Goal: Transaction & Acquisition: Subscribe to service/newsletter

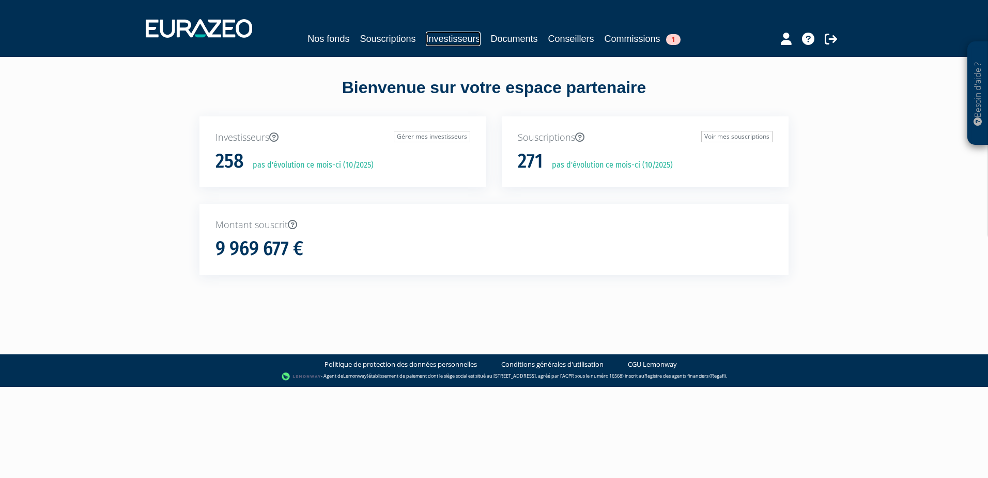
click at [436, 41] on link "Investisseurs" at bounding box center [453, 39] width 54 height 14
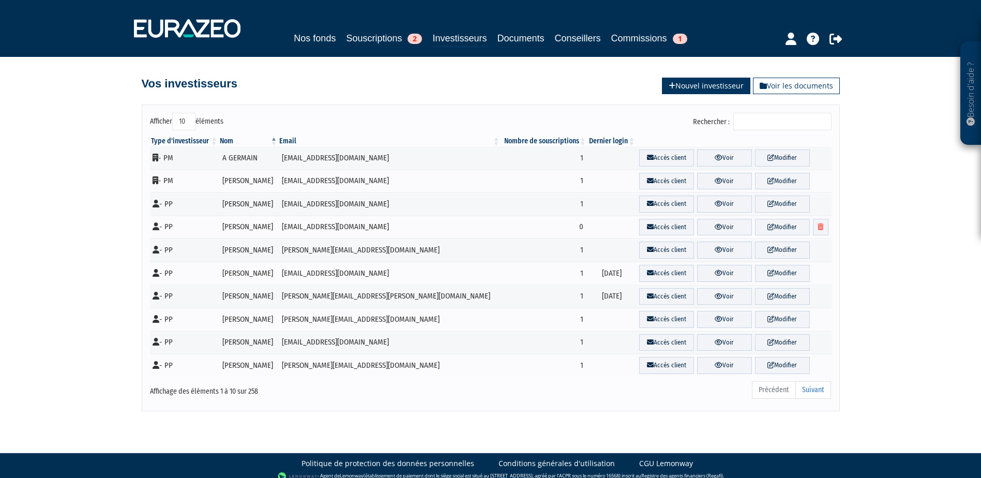
click at [715, 87] on link "Nouvel investisseur" at bounding box center [706, 86] width 88 height 17
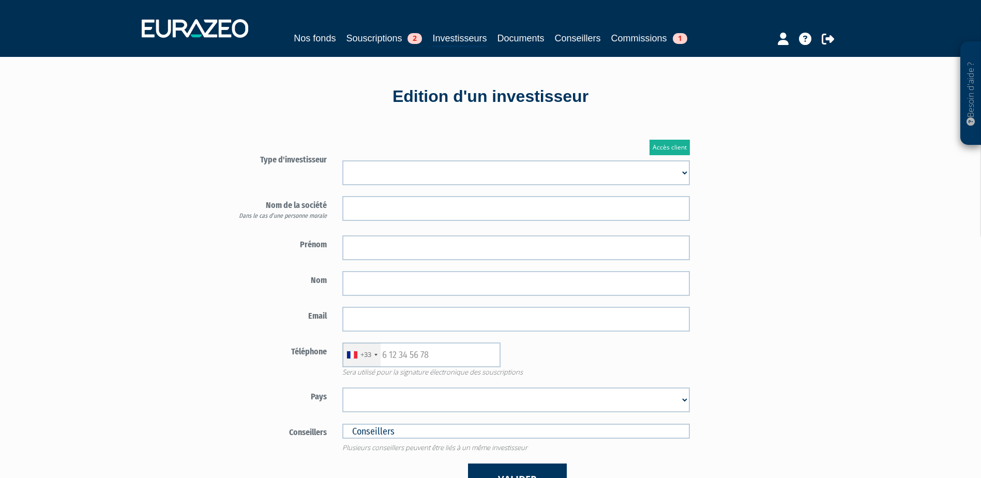
click at [365, 177] on select "Mr [PERSON_NAME] Société" at bounding box center [515, 172] width 347 height 25
select select "3"
click at [342, 160] on select "Mr Mme Société" at bounding box center [515, 172] width 347 height 25
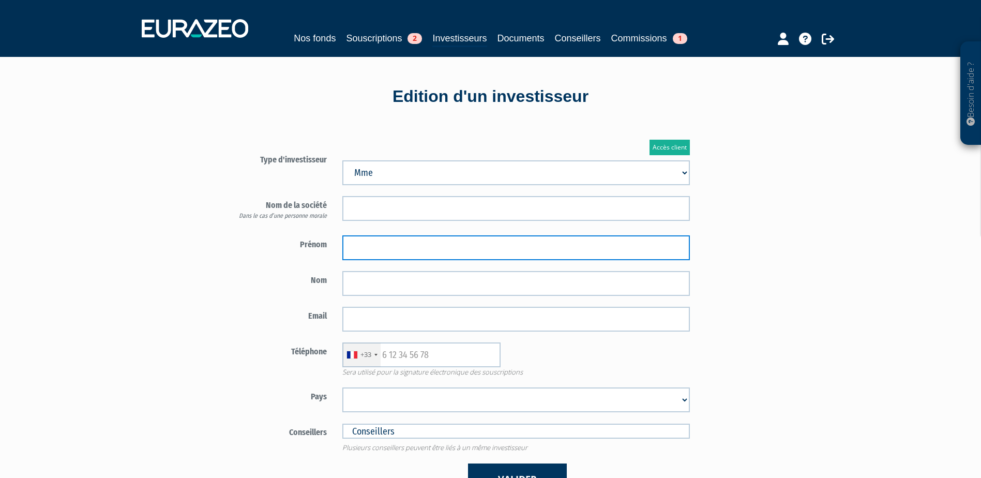
click at [404, 249] on input "text" at bounding box center [515, 247] width 347 height 25
click at [368, 246] on input "text" at bounding box center [515, 247] width 347 height 25
paste input "[PERSON_NAME]"
type input "[PERSON_NAME]"
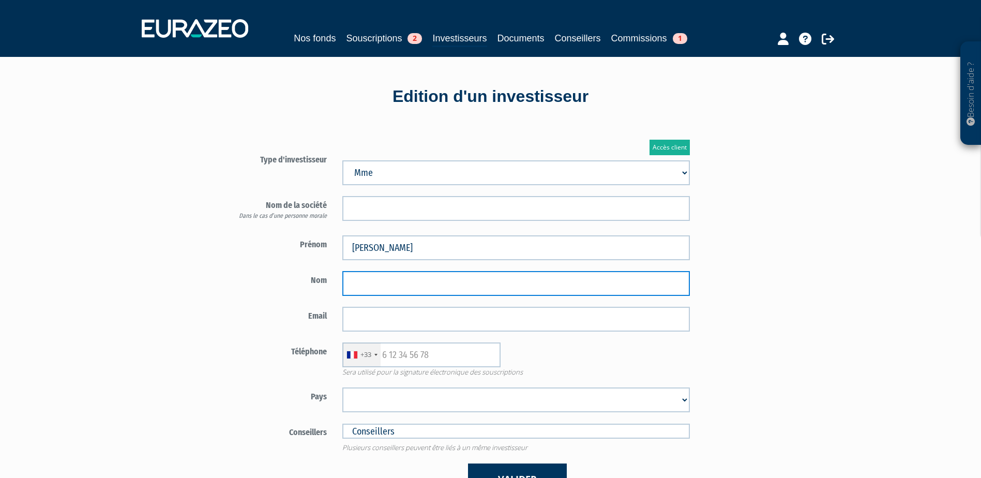
click at [355, 280] on input "text" at bounding box center [515, 283] width 347 height 25
type input "BAUREZ"
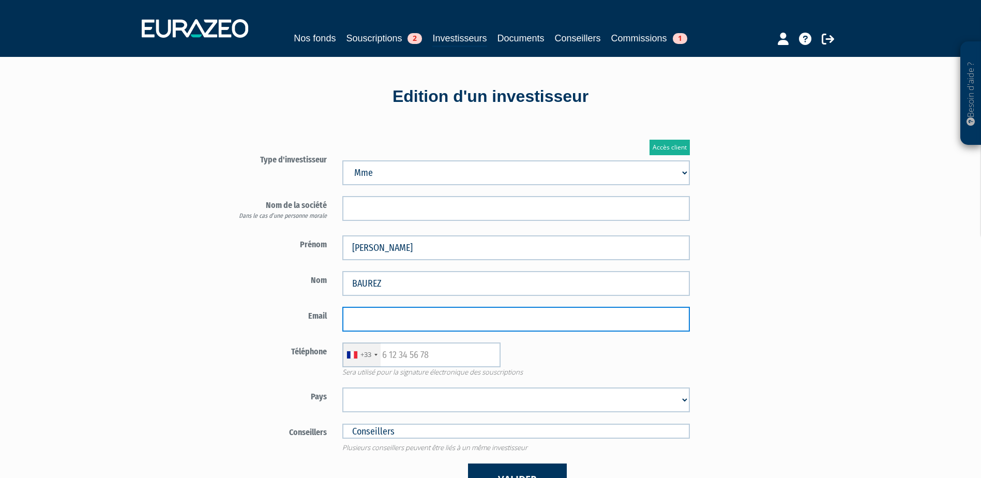
click at [439, 330] on body "Besoin d'aide ? × J'ai besoin d'aide Si vous avez une question à propos du fonc…" at bounding box center [490, 317] width 981 height 635
paste input "caroline.baurez@mk2.com"
type input "caroline.baurez@mk2.com"
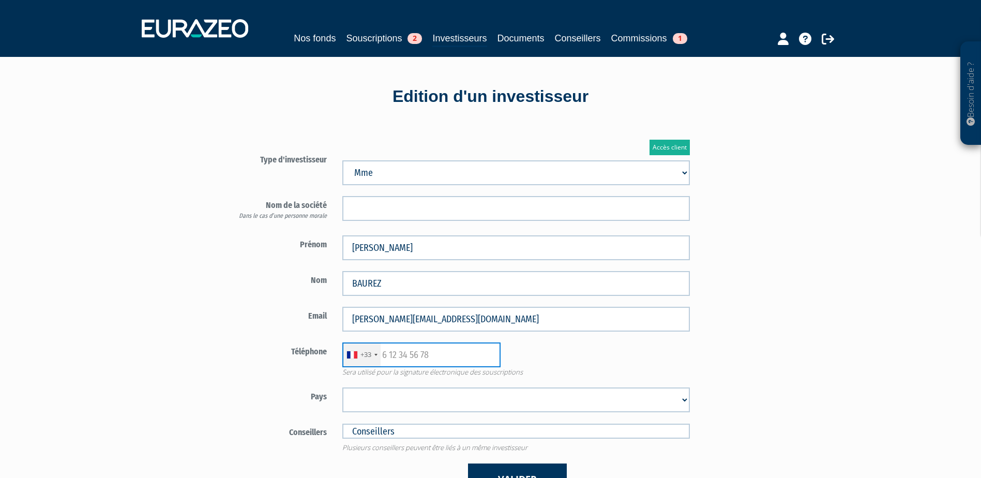
click at [414, 348] on input "text" at bounding box center [421, 354] width 158 height 25
paste input "0662550585"
type input "0662550585"
click at [377, 408] on select "Afghanistan Afrique du Sud Albanie Algérie Allemagne Andorre Angola Anguilla An…" at bounding box center [515, 399] width 347 height 25
select select "75"
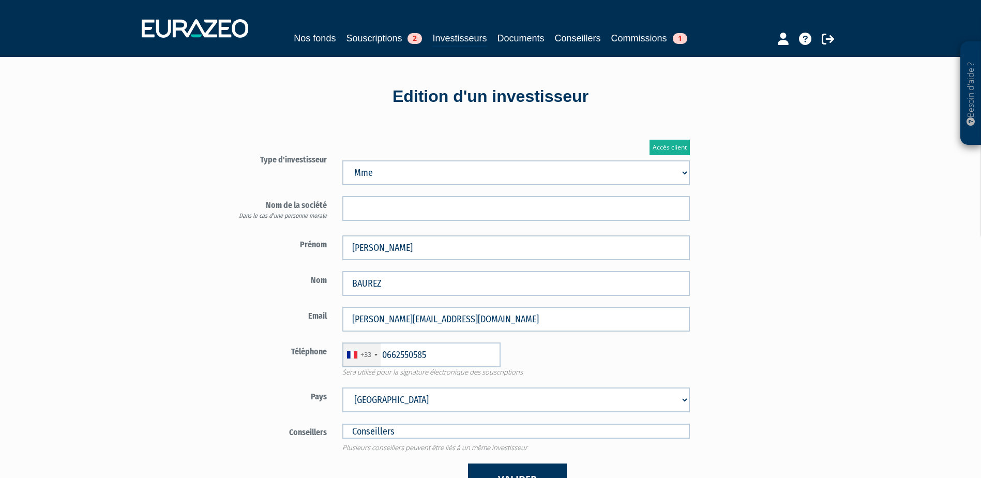
click at [342, 387] on select "Afghanistan Afrique du Sud Albanie Algérie Allemagne Andorre Angola Anguilla An…" at bounding box center [515, 399] width 347 height 25
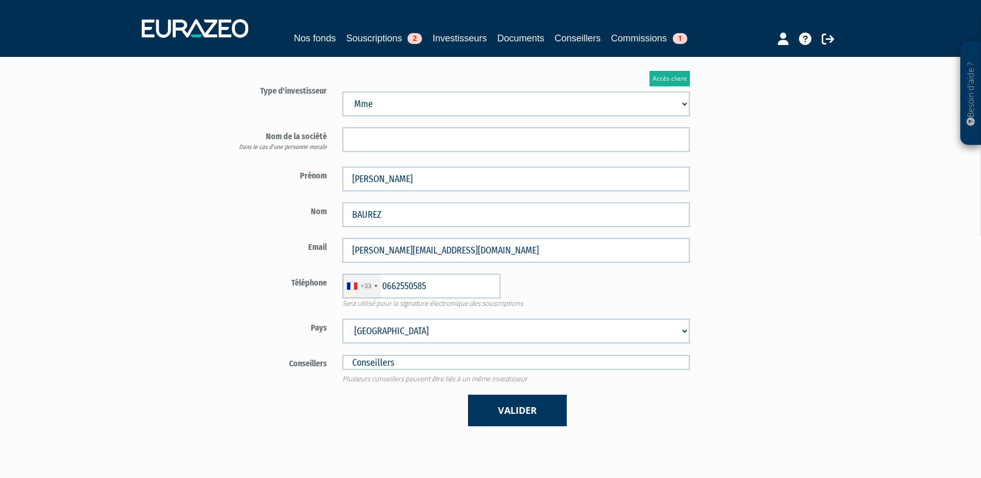
scroll to position [52, 0]
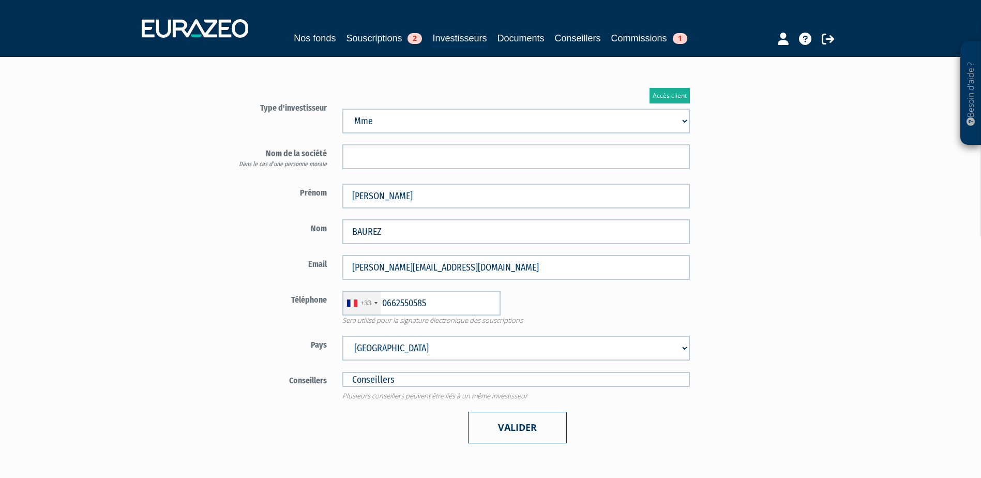
click at [490, 421] on button "Valider" at bounding box center [517, 427] width 99 height 32
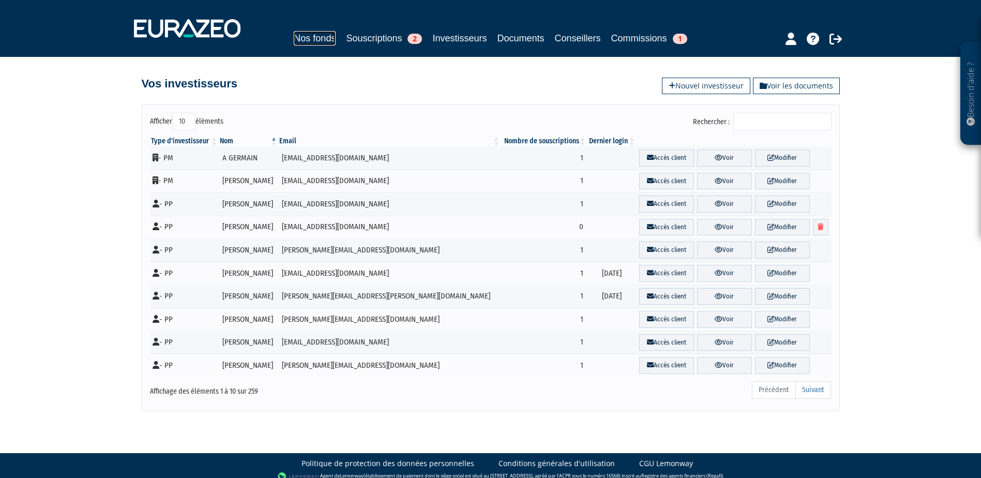
click at [319, 41] on link "Nos fonds" at bounding box center [315, 38] width 42 height 14
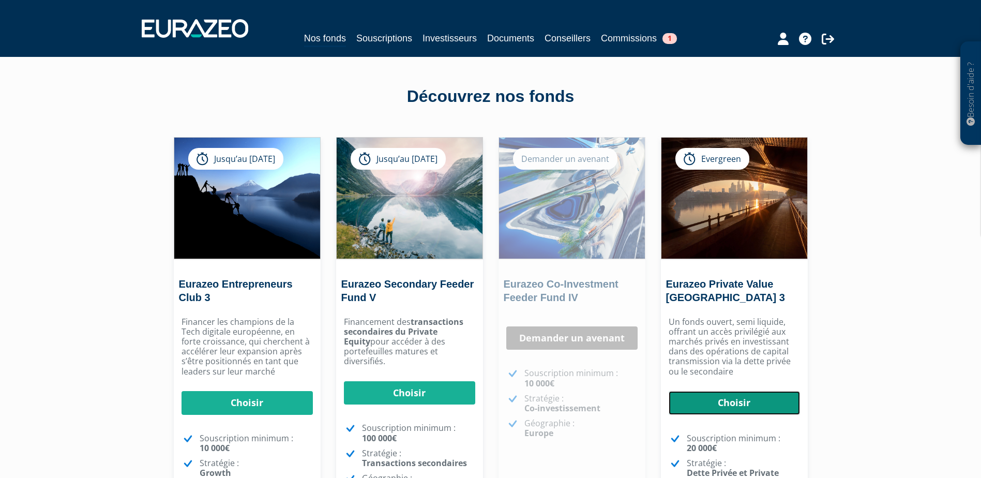
click at [747, 404] on link "Choisir" at bounding box center [733, 403] width 131 height 24
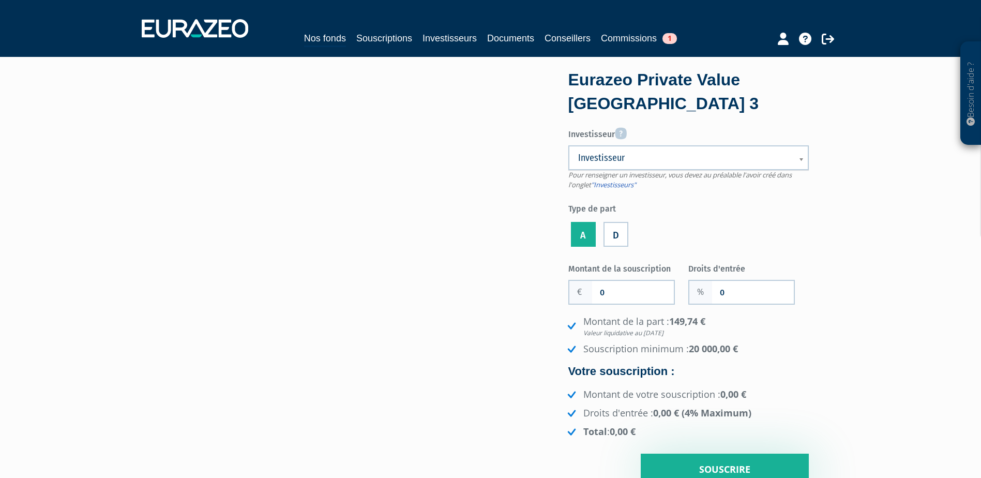
click at [657, 157] on span "Investisseur" at bounding box center [681, 157] width 207 height 12
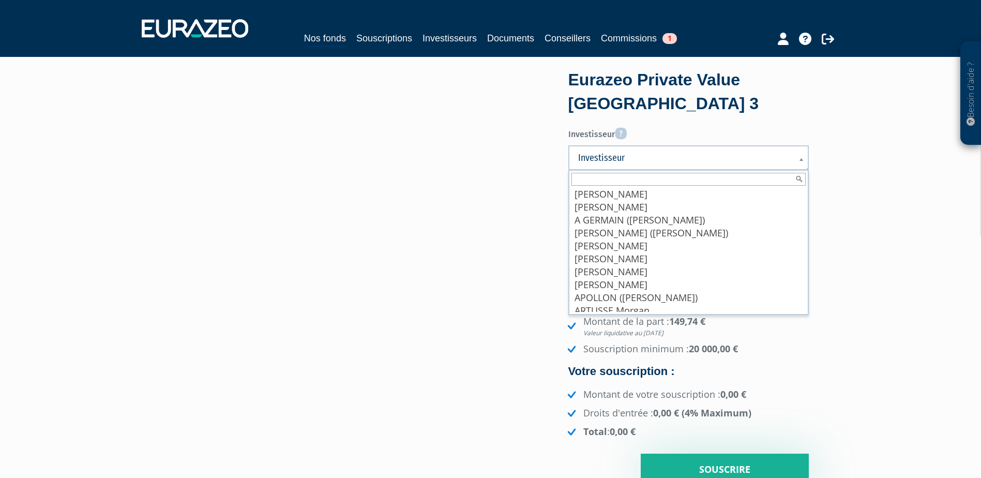
click at [627, 180] on input "text" at bounding box center [688, 179] width 234 height 13
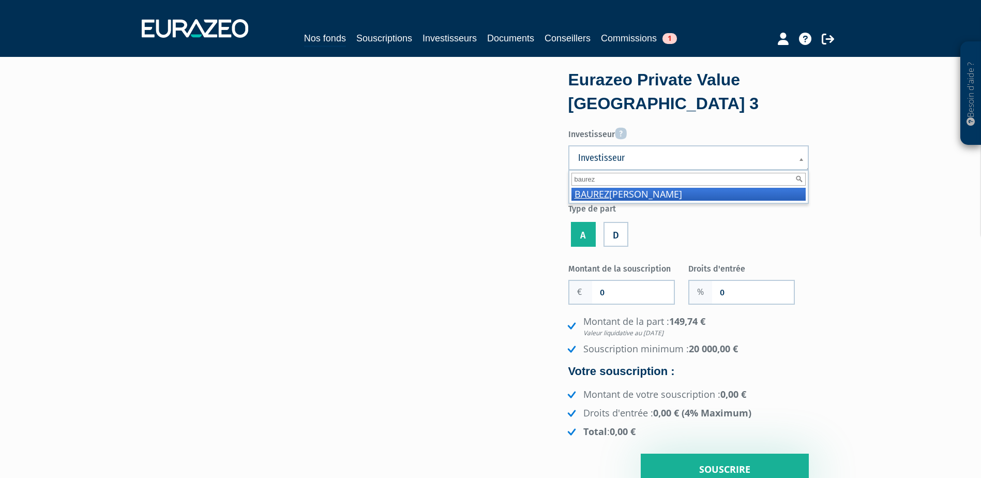
type input "baurez"
click at [652, 196] on li "BAUREZ Caroline" at bounding box center [688, 194] width 234 height 13
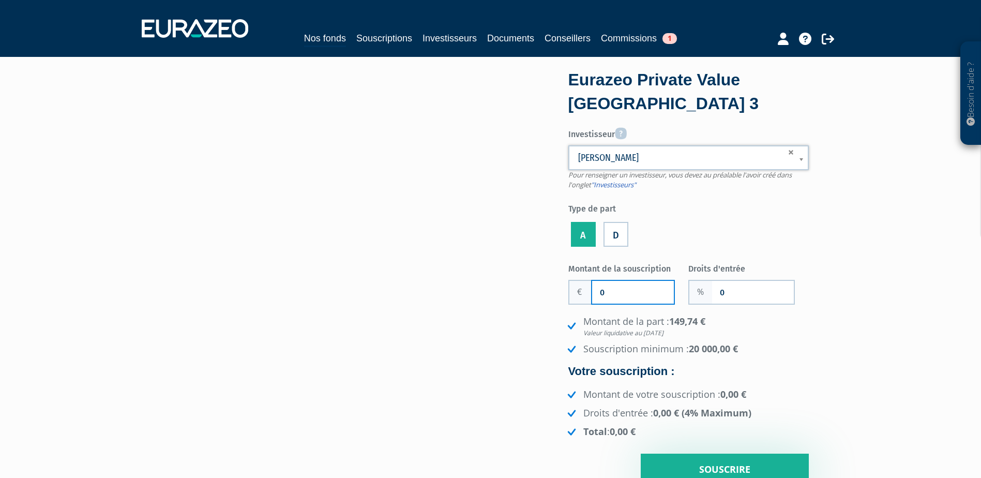
click at [619, 297] on input "0" at bounding box center [633, 292] width 82 height 23
type input "30 000"
click at [739, 298] on input "0" at bounding box center [753, 292] width 82 height 23
type input "2"
drag, startPoint x: 628, startPoint y: 293, endPoint x: 607, endPoint y: 291, distance: 20.3
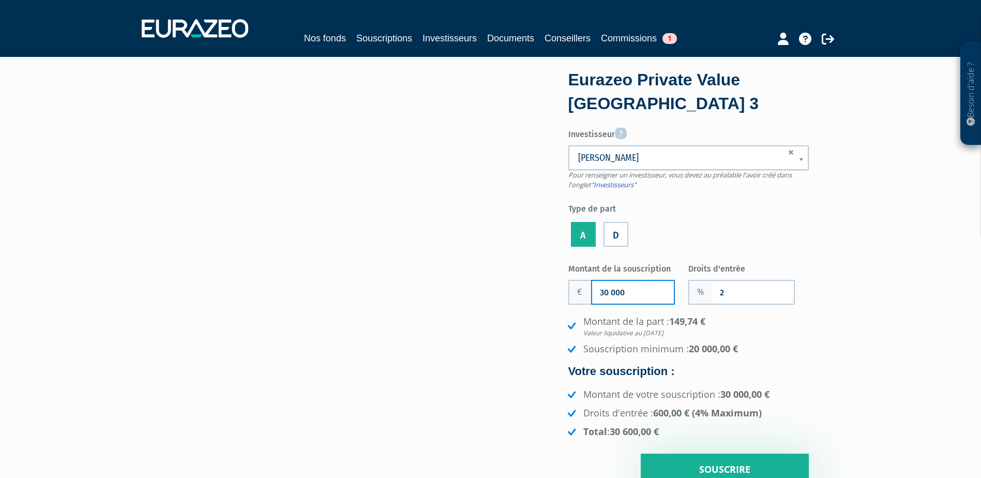
click at [607, 291] on input "30 000" at bounding box center [633, 292] width 82 height 23
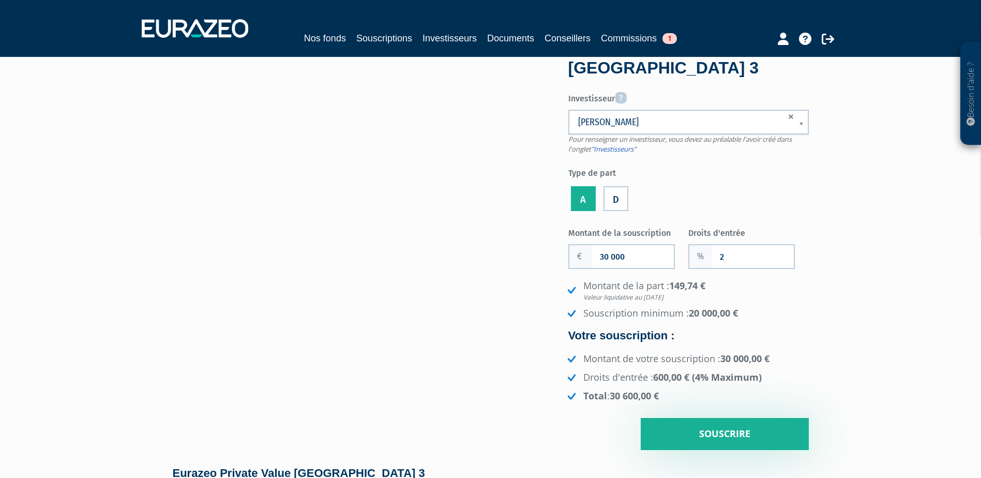
scroll to position [52, 0]
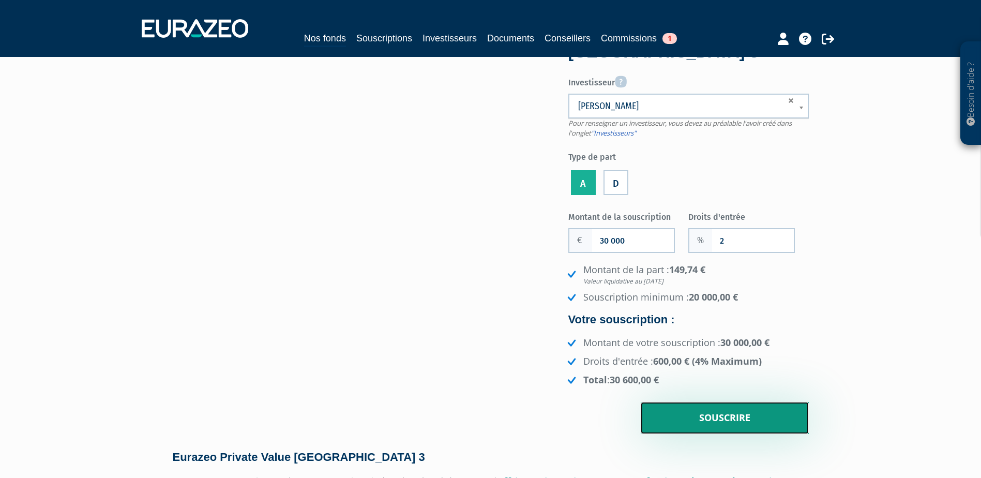
click at [716, 417] on input "Souscrire" at bounding box center [724, 418] width 168 height 32
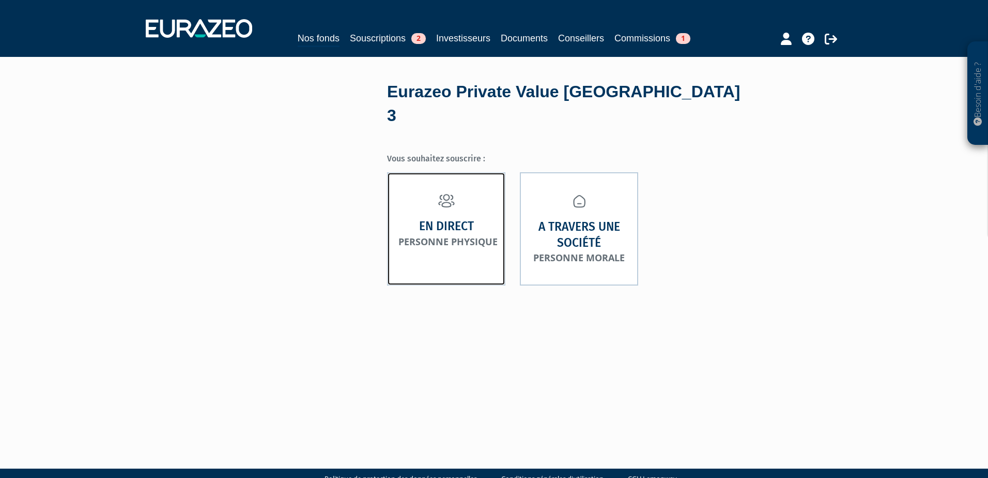
click at [442, 235] on small "Personne physique" at bounding box center [448, 241] width 99 height 12
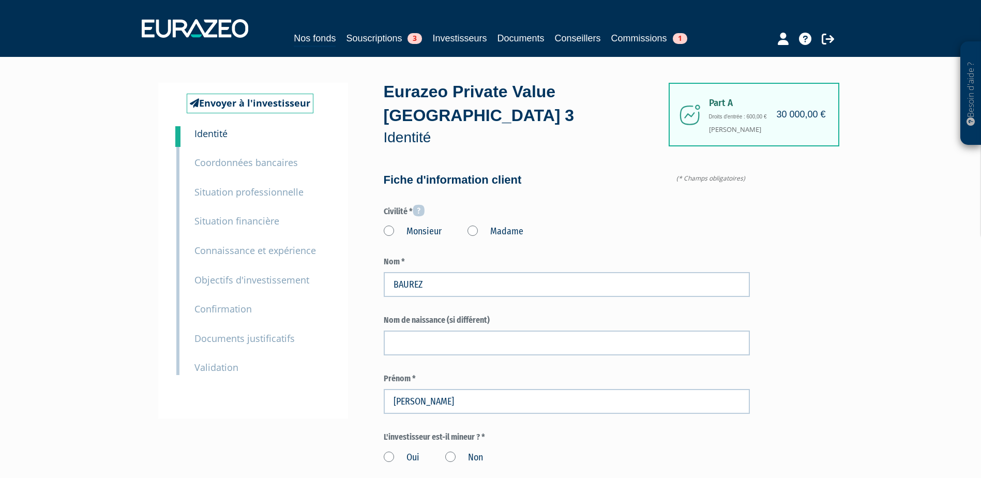
click at [476, 225] on label "Madame" at bounding box center [495, 231] width 56 height 13
click at [0, 0] on "Madame" at bounding box center [0, 0] width 0 height 0
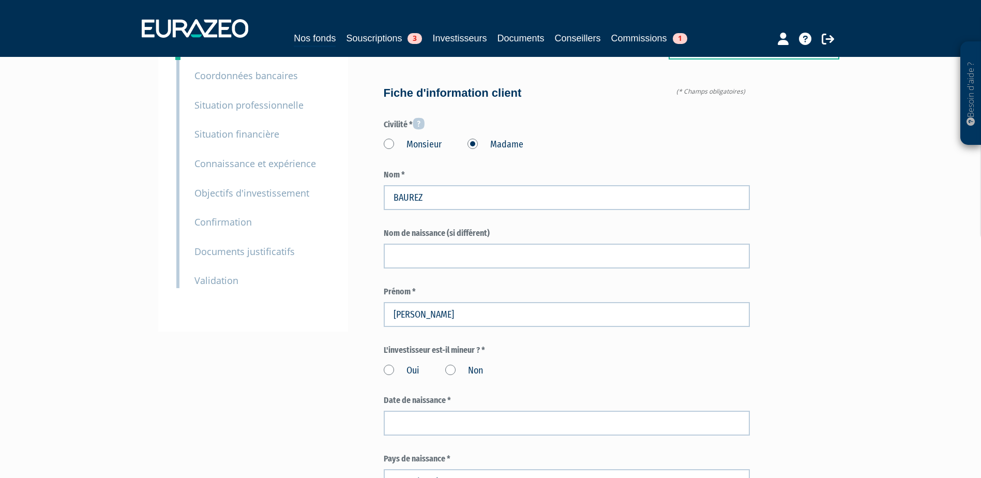
scroll to position [103, 0]
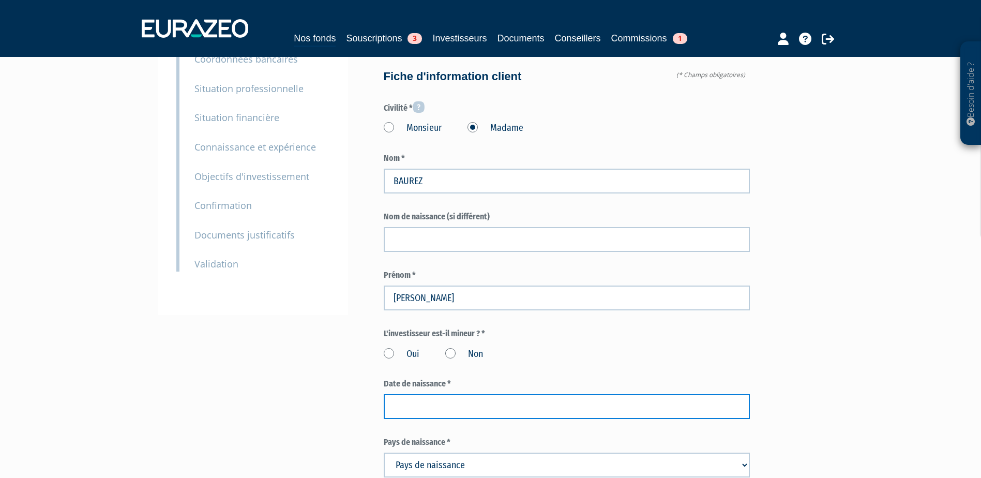
click at [425, 394] on input at bounding box center [567, 406] width 366 height 25
paste input "06/12/1971"
type input "06/12/1971"
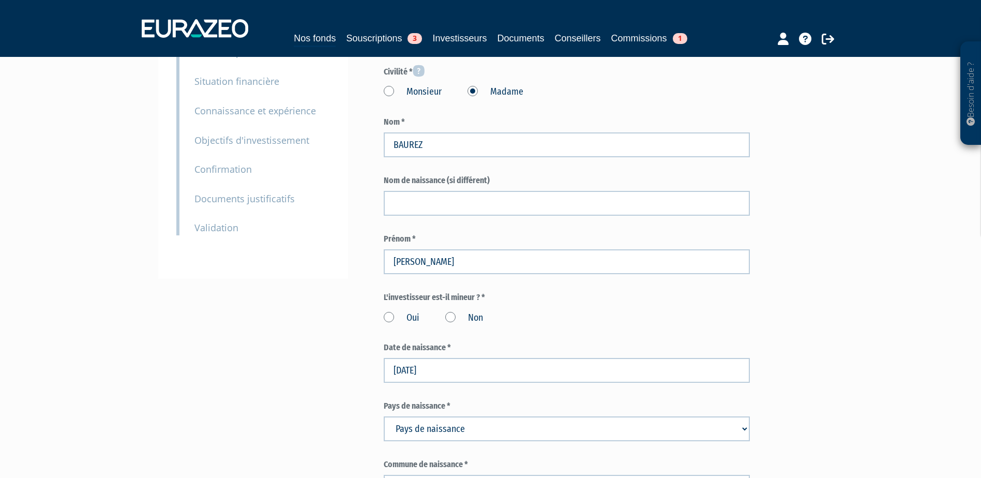
scroll to position [155, 0]
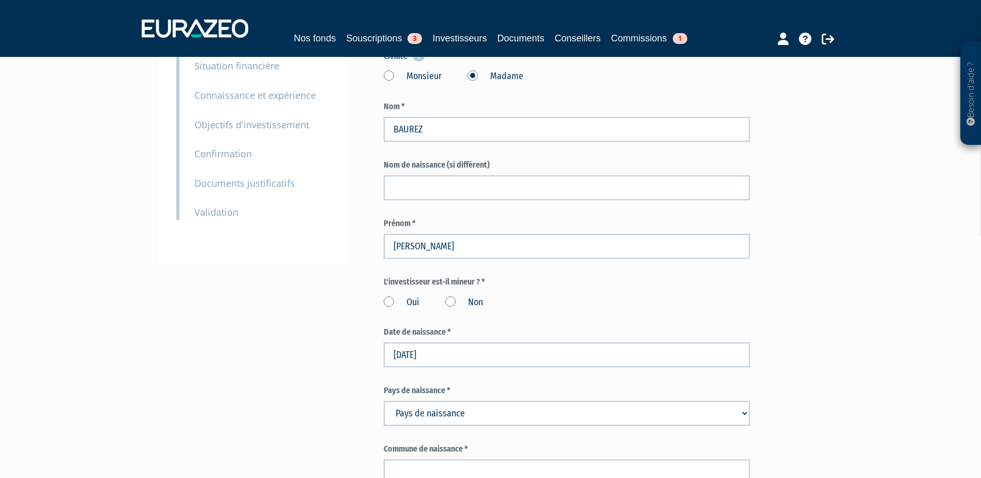
click at [454, 296] on label "Non" at bounding box center [464, 302] width 38 height 13
click at [0, 0] on input "Non" at bounding box center [0, 0] width 0 height 0
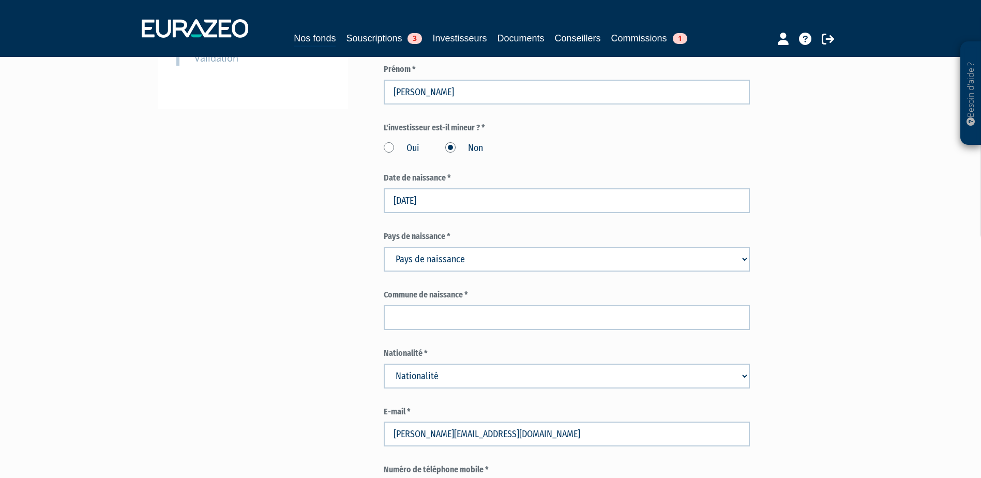
scroll to position [310, 0]
click at [440, 246] on select "Pays de naissance Afghanistan Afrique du Sud Albanie Algérie Allemagne Andorre" at bounding box center [567, 258] width 366 height 25
select select "75"
click at [384, 246] on select "Pays de naissance Afghanistan Afrique du Sud Albanie Algérie Allemagne Andorre" at bounding box center [567, 258] width 366 height 25
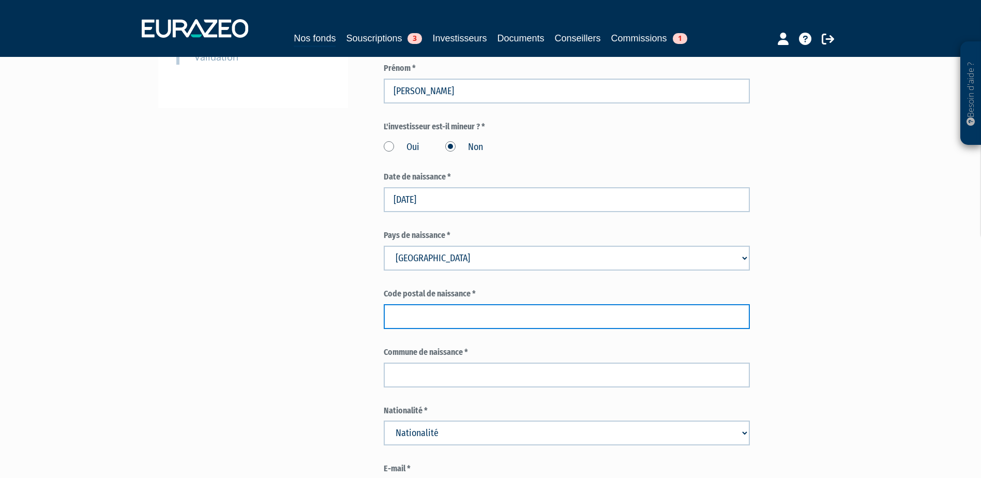
click at [435, 304] on input "text" at bounding box center [567, 316] width 366 height 25
click at [499, 304] on input "text" at bounding box center [567, 316] width 366 height 25
type input "92000"
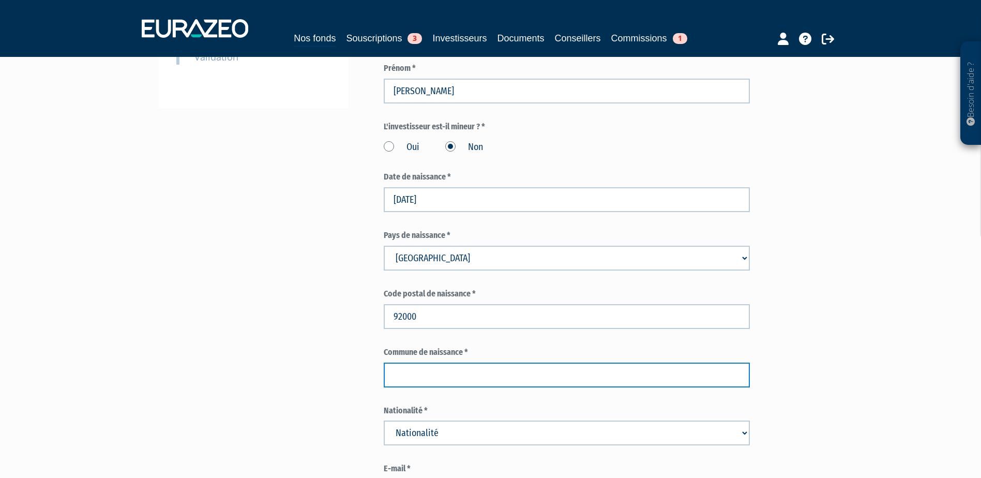
click at [548, 362] on input "text" at bounding box center [567, 374] width 366 height 25
paste input "RUEIL MALMAISON"
type input "RUEIL MALMAISON"
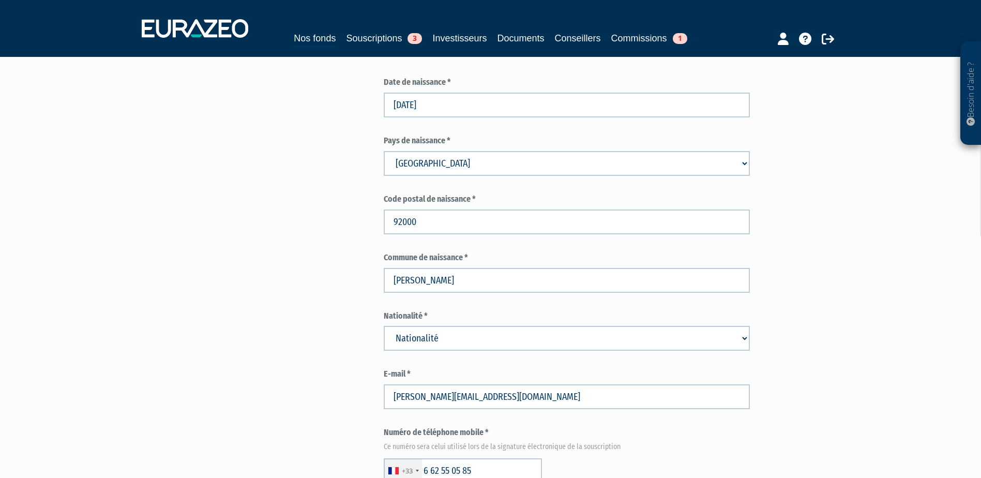
scroll to position [465, 0]
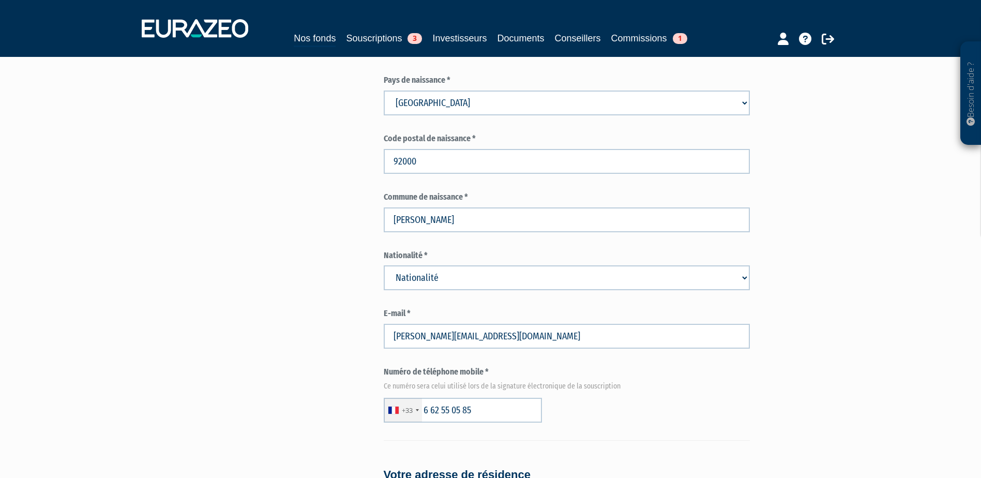
click at [431, 265] on select "Nationalité Afghanistan Afrique du Sud Albanie Algérie Allemagne Andorre" at bounding box center [567, 277] width 366 height 25
select select "75"
click at [384, 265] on select "Nationalité Afghanistan Afrique du Sud Albanie Algérie Allemagne Andorre" at bounding box center [567, 277] width 366 height 25
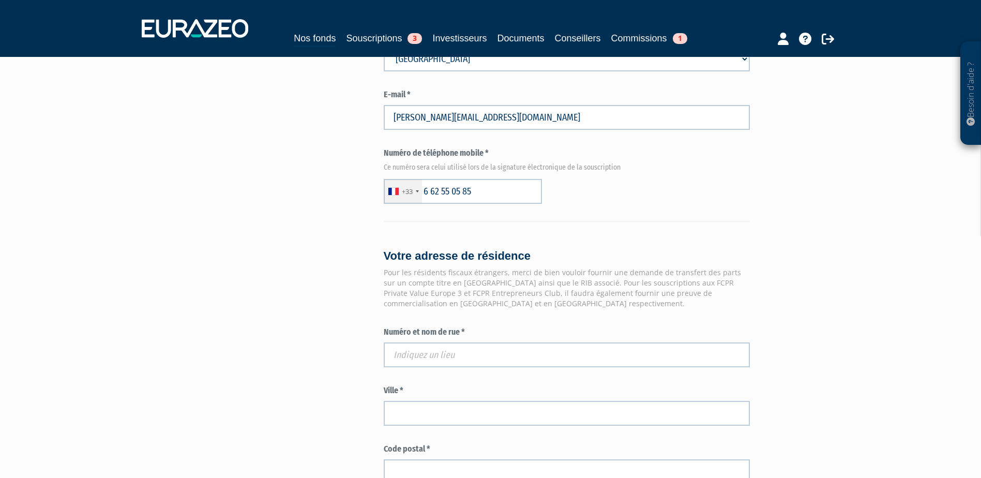
scroll to position [775, 0]
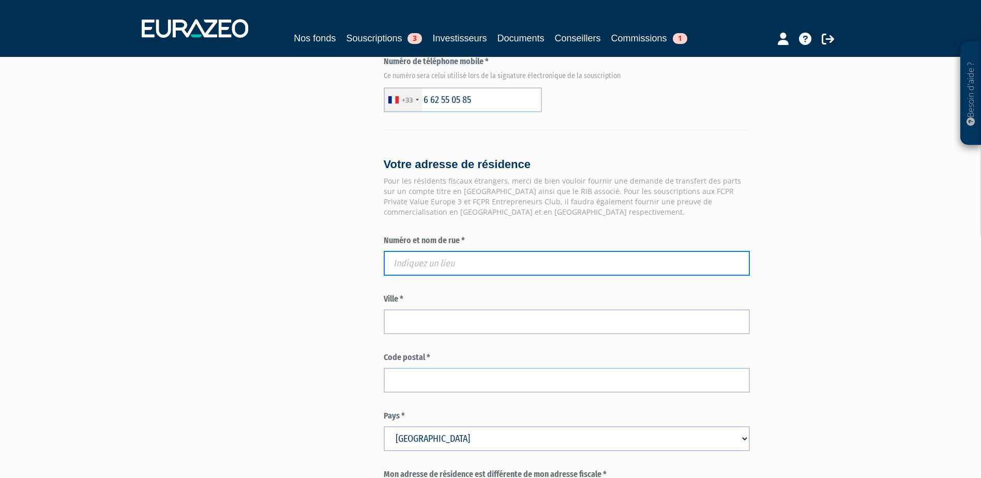
click at [414, 251] on input "text" at bounding box center [567, 263] width 366 height 25
paste input "7 AVENUE RACHEL"
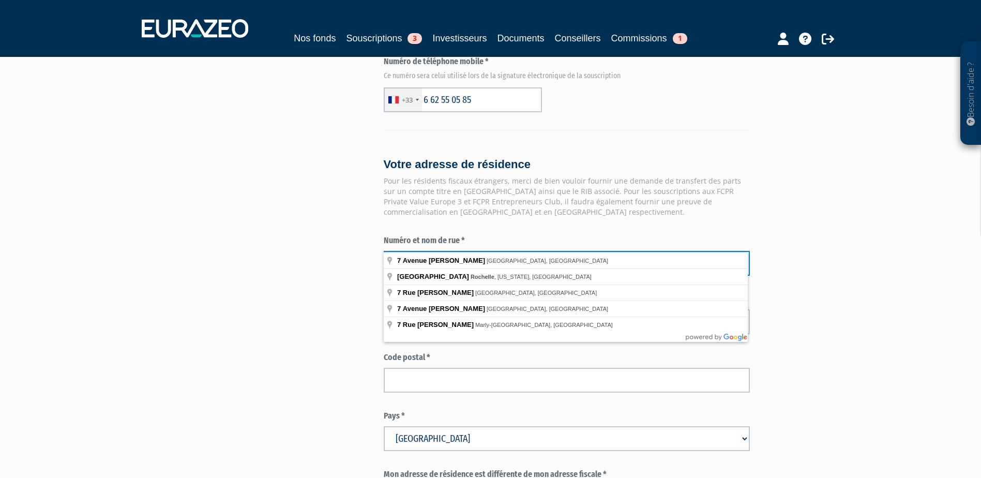
type input "7 AVENUE RACHEL"
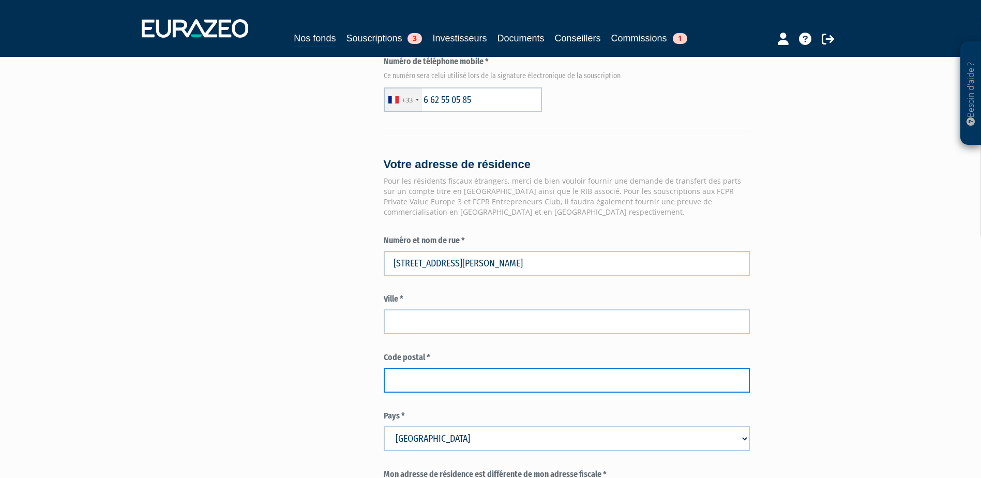
click at [440, 368] on input "text" at bounding box center [567, 380] width 366 height 25
type input "75018"
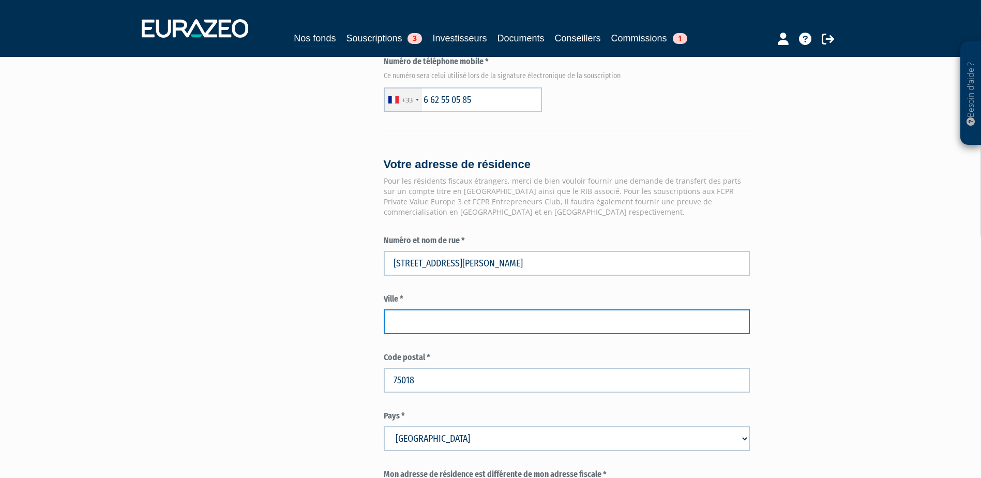
click at [441, 309] on input "text" at bounding box center [567, 321] width 366 height 25
type input "PARIS"
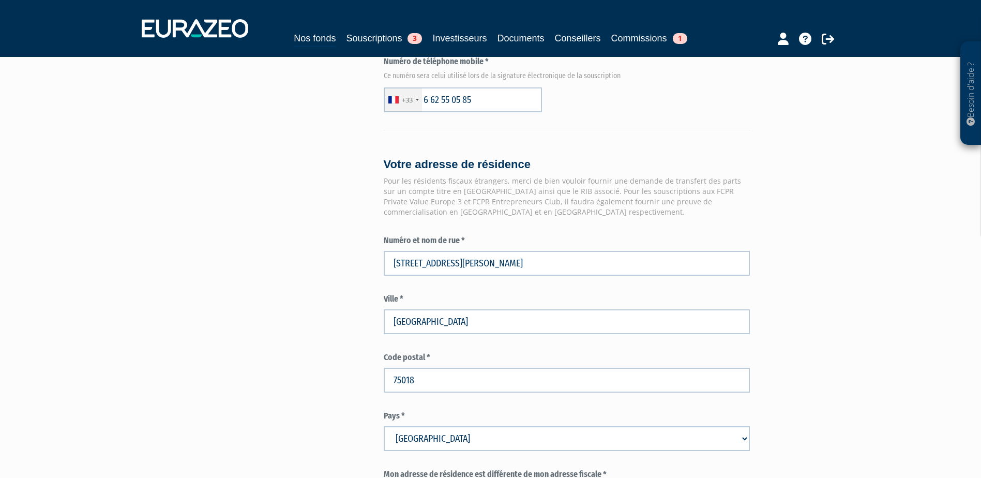
click at [380, 315] on div "Envoyer à l'investisseur 1 Identité 2 Coordonnées bancaires 3 Situation profess…" at bounding box center [490, 46] width 649 height 1478
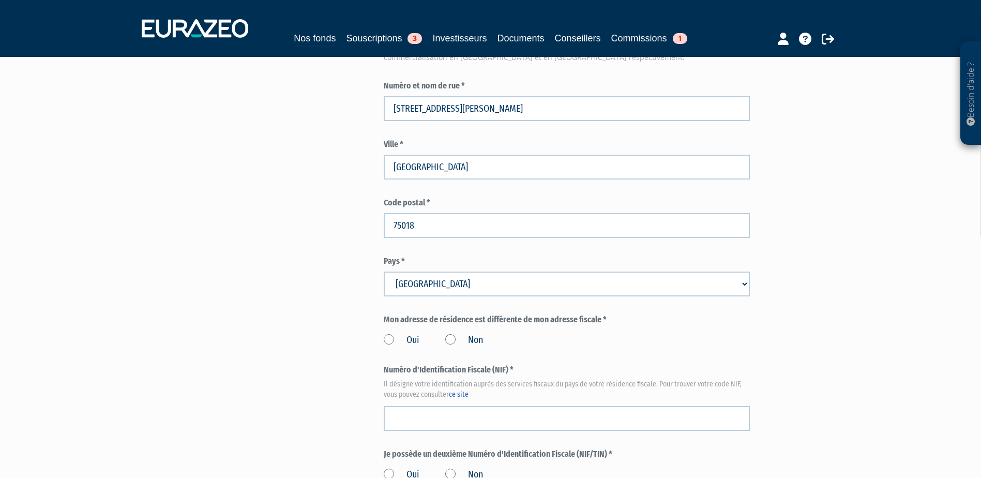
scroll to position [930, 0]
click at [455, 333] on label "Non" at bounding box center [464, 339] width 38 height 13
click at [0, 0] on input "Non" at bounding box center [0, 0] width 0 height 0
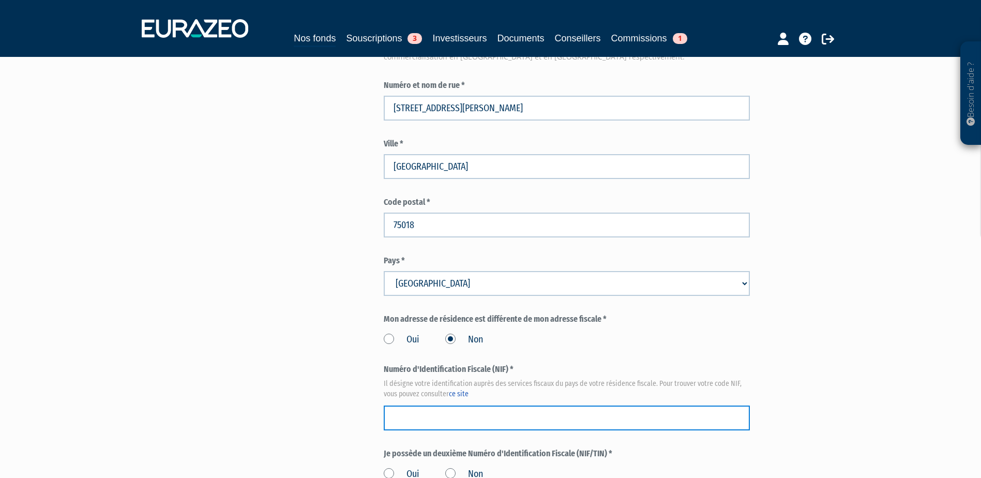
click at [409, 405] on input "text" at bounding box center [567, 417] width 366 height 25
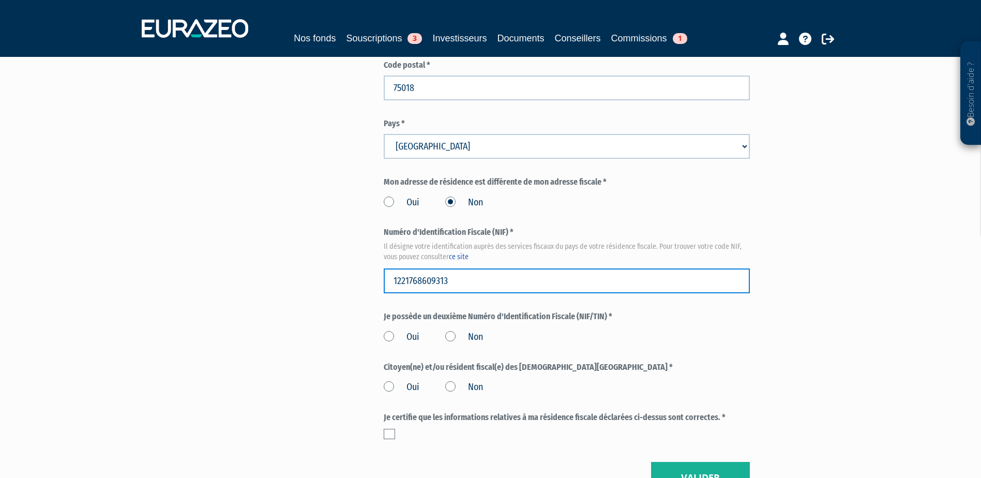
scroll to position [1086, 0]
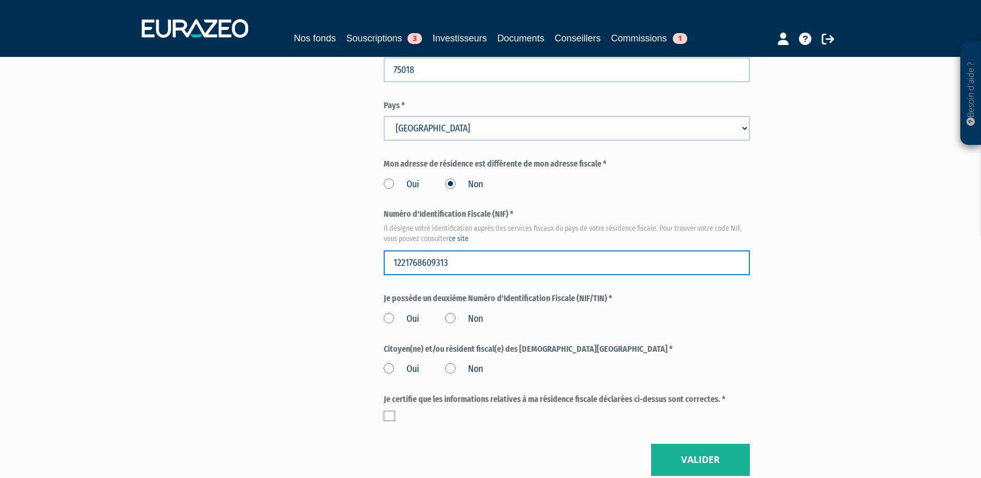
type input "1221768609313"
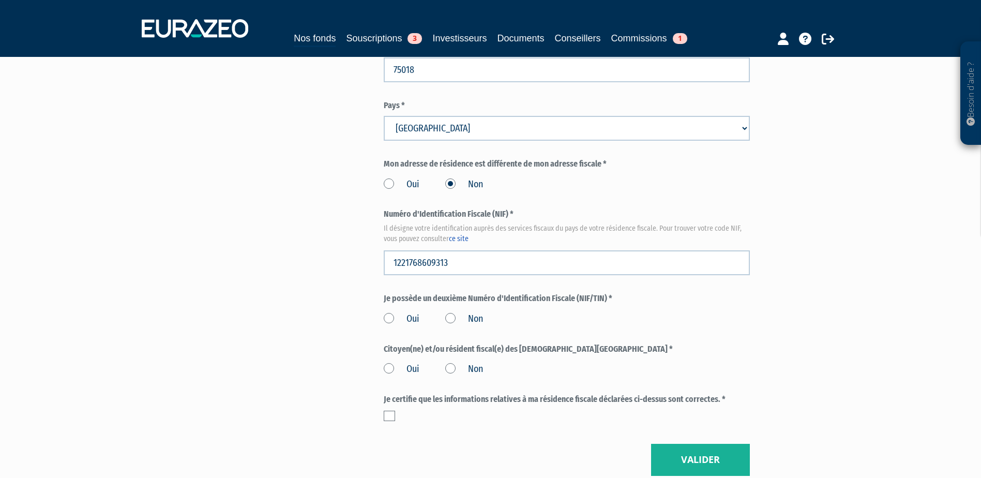
click at [450, 312] on label "Non" at bounding box center [464, 318] width 38 height 13
click at [0, 0] on input "Non" at bounding box center [0, 0] width 0 height 0
click at [452, 359] on div "Oui Non" at bounding box center [567, 367] width 366 height 17
click at [453, 362] on label "Non" at bounding box center [464, 368] width 38 height 13
click at [0, 0] on input "Non" at bounding box center [0, 0] width 0 height 0
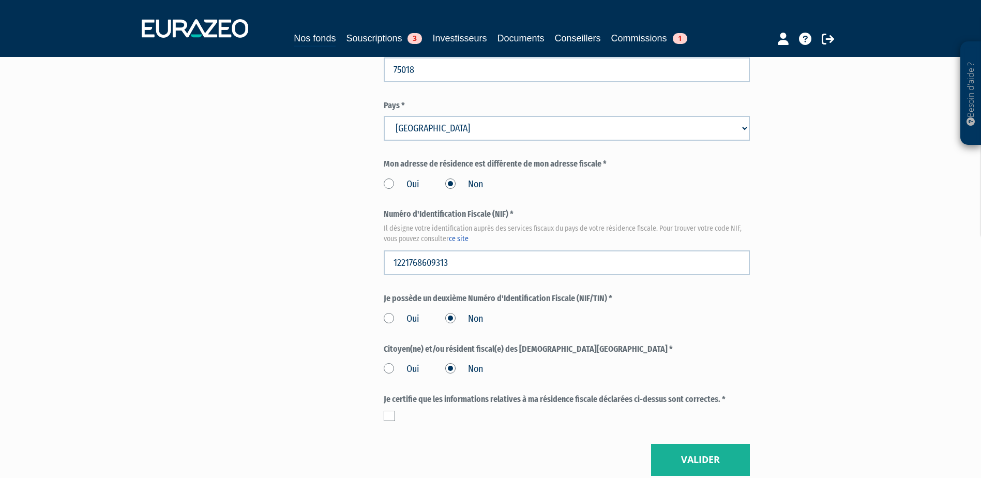
click at [405, 410] on div at bounding box center [567, 415] width 366 height 10
click at [398, 410] on div at bounding box center [567, 415] width 366 height 10
click at [387, 410] on label at bounding box center [389, 415] width 11 height 10
click at [0, 0] on input "checkbox" at bounding box center [0, 0] width 0 height 0
click at [736, 444] on button "Valider" at bounding box center [700, 460] width 99 height 32
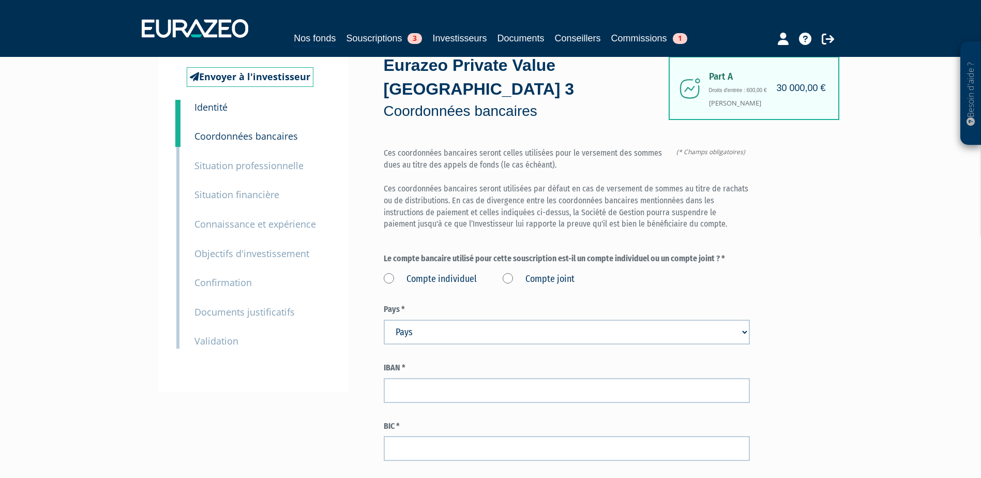
scroll to position [52, 0]
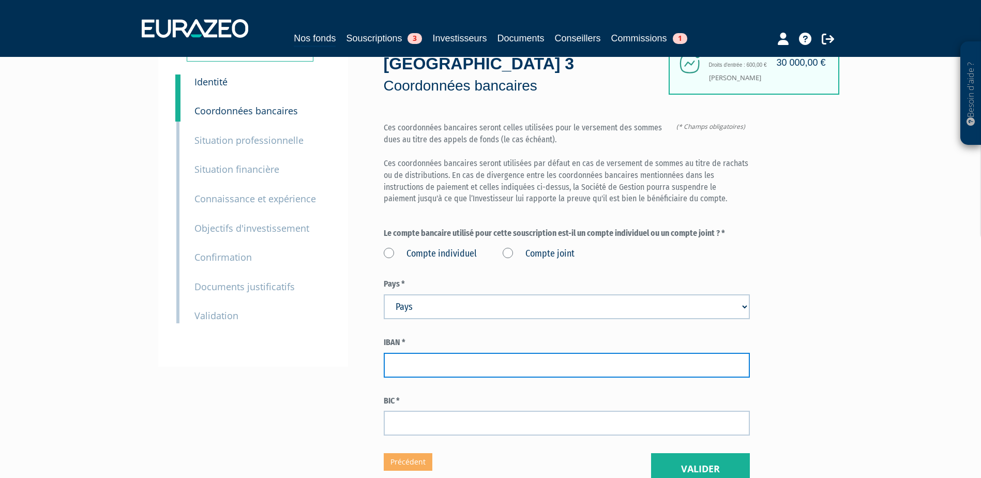
click at [414, 353] on input "text" at bounding box center [567, 365] width 366 height 25
paste input "[FINANCIAL_ID]"
type input "[FINANCIAL_ID]"
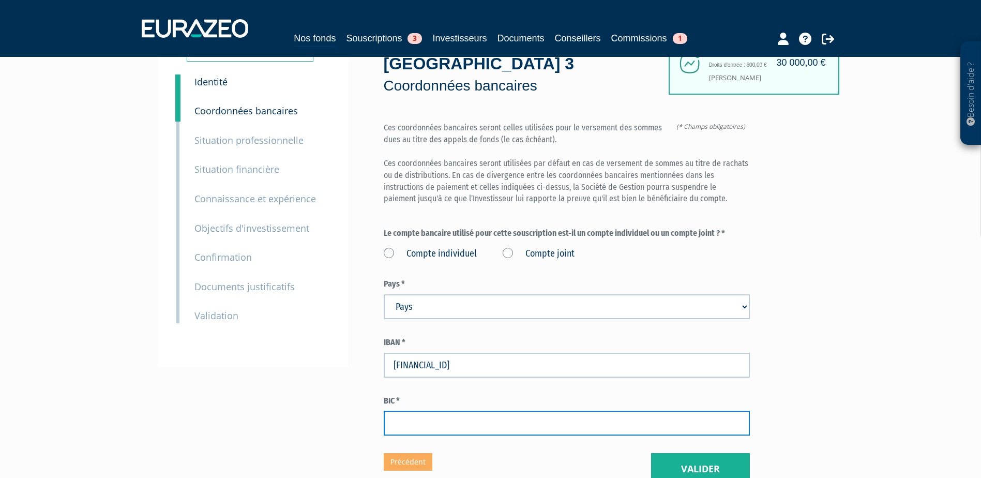
click at [456, 410] on input "text" at bounding box center [567, 422] width 366 height 25
paste input "[SWIFT_CODE]"
type input "CRLYFRPP"
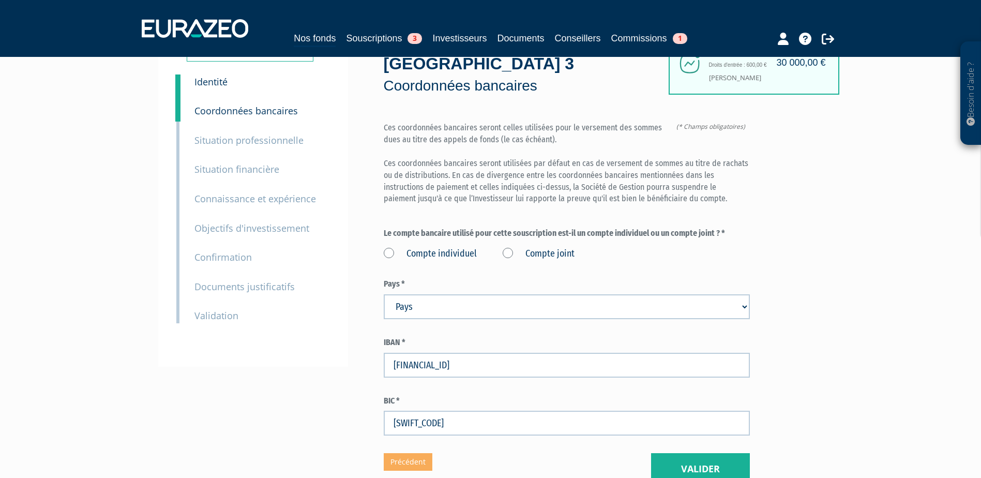
click at [412, 247] on label "Compte individuel" at bounding box center [430, 253] width 93 height 13
click at [0, 0] on individuel "Compte individuel" at bounding box center [0, 0] width 0 height 0
click at [705, 453] on button "Valider" at bounding box center [700, 469] width 99 height 32
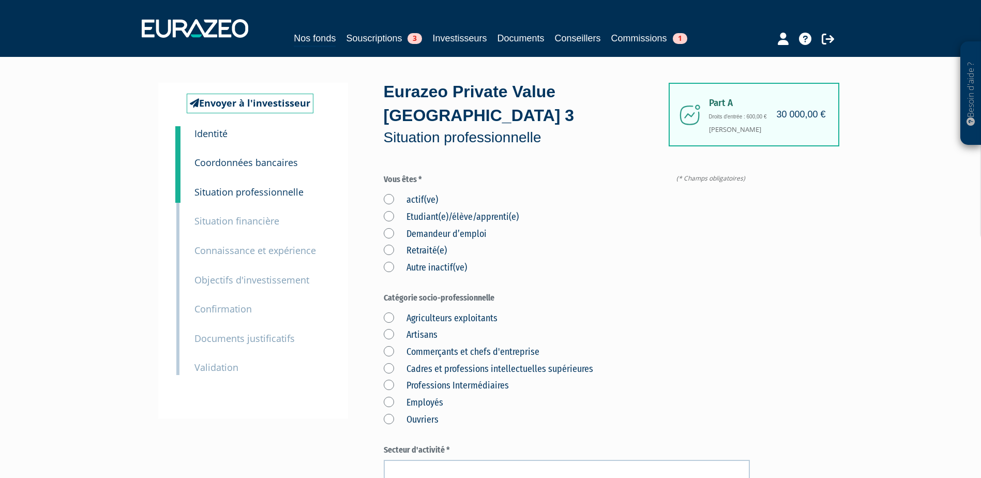
click at [387, 193] on label "actif(ve)" at bounding box center [411, 199] width 54 height 13
click at [0, 0] on input "actif(ve)" at bounding box center [0, 0] width 0 height 0
click at [388, 362] on label "Cadres et professions intellectuelles supérieures" at bounding box center [488, 368] width 209 height 13
click at [0, 0] on supérieures "Cadres et professions intellectuelles supérieures" at bounding box center [0, 0] width 0 height 0
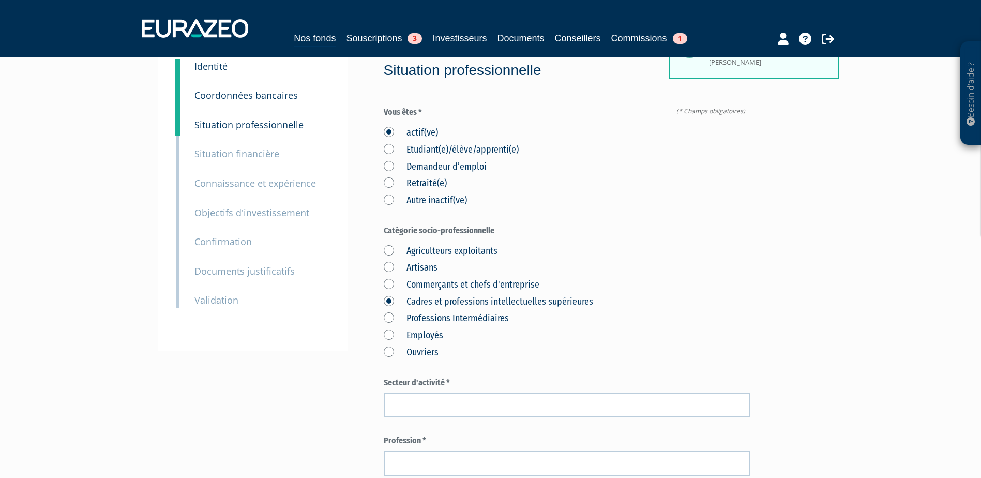
scroll to position [207, 0]
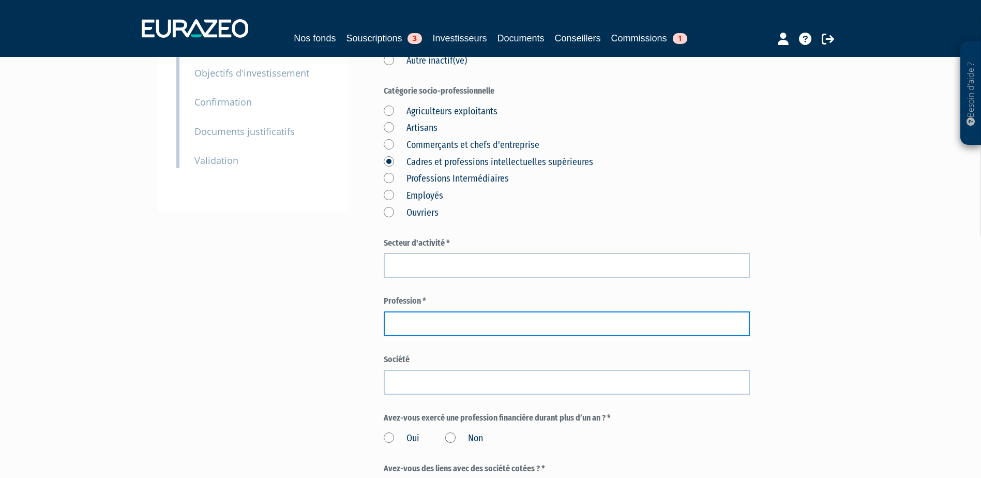
click at [452, 311] on input "text" at bounding box center [567, 323] width 366 height 25
paste input "Directrice Financière"
type input "Directrice Financière"
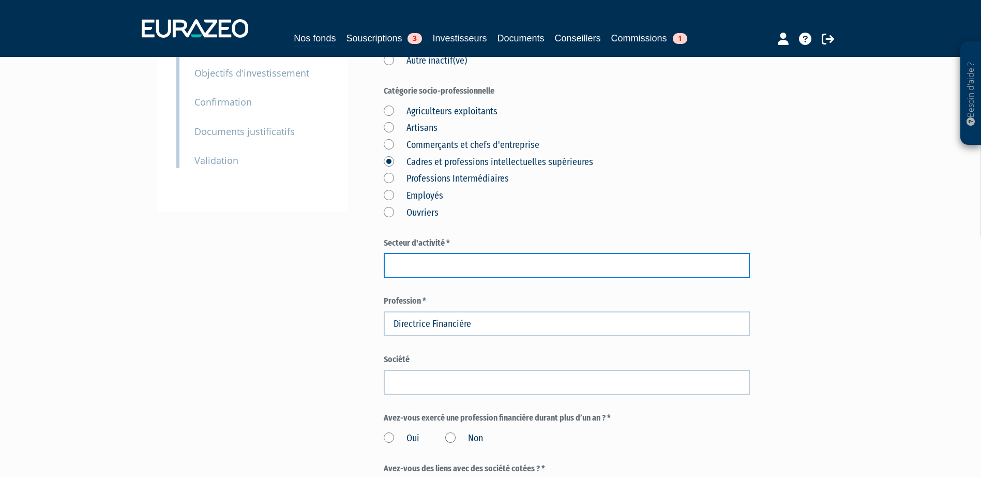
click at [442, 253] on input "text" at bounding box center [567, 265] width 366 height 25
click at [523, 253] on input "text" at bounding box center [567, 265] width 366 height 25
type input "services"
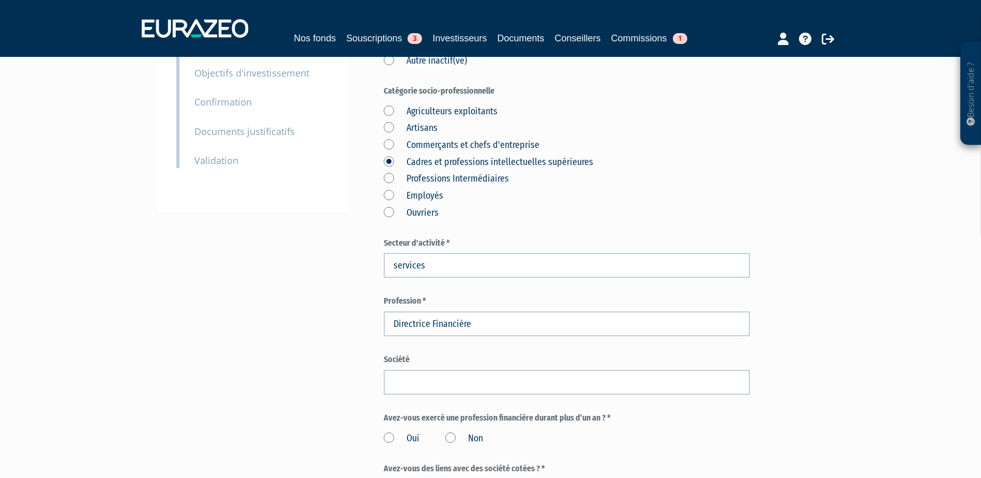
click at [307, 263] on div "Envoyer à l'investisseur 1 Identité 2 Coordonnées bancaires 3 Situation profess…" at bounding box center [490, 299] width 649 height 847
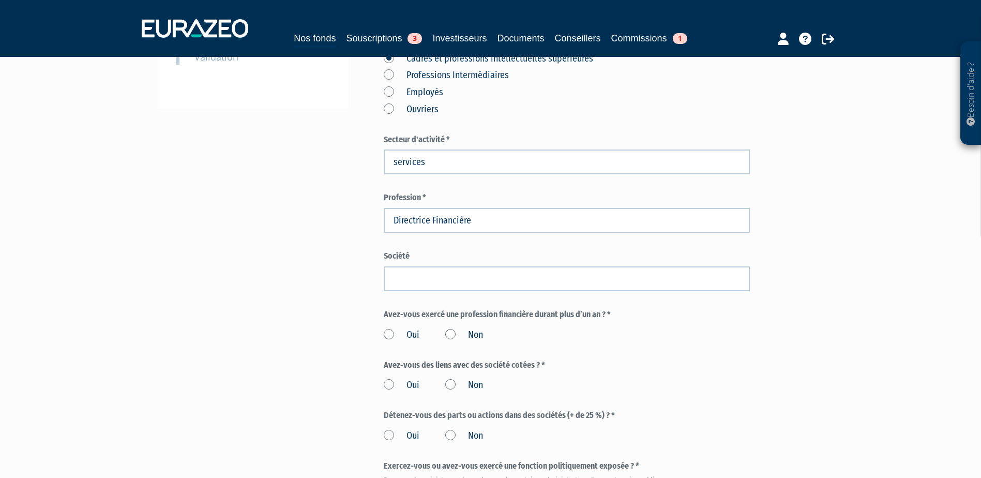
scroll to position [362, 0]
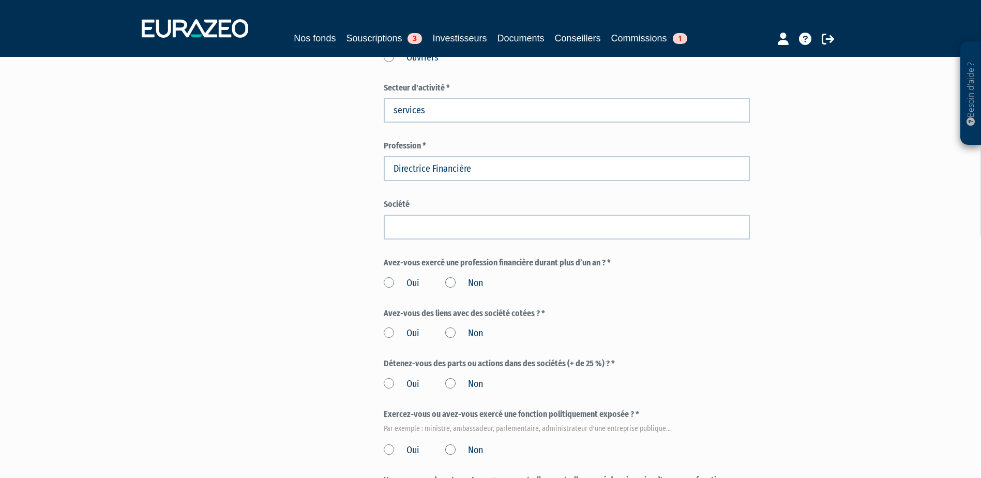
click at [459, 277] on label "Non" at bounding box center [464, 283] width 38 height 13
click at [0, 0] on input "Non" at bounding box center [0, 0] width 0 height 0
click at [453, 327] on label "Non" at bounding box center [464, 333] width 38 height 13
click at [0, 0] on input "Non" at bounding box center [0, 0] width 0 height 0
click at [460, 377] on label "Non" at bounding box center [464, 383] width 38 height 13
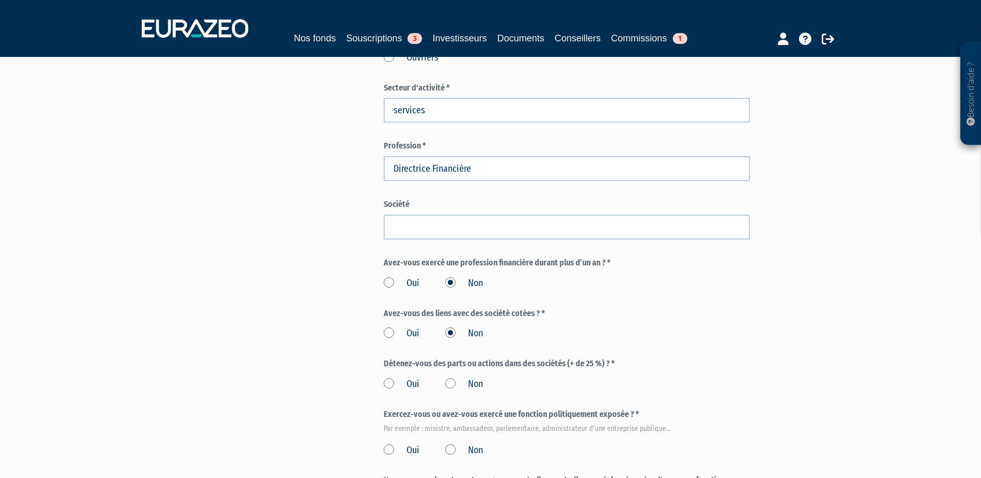
click at [0, 0] on input "Non" at bounding box center [0, 0] width 0 height 0
click at [468, 444] on label "Non" at bounding box center [464, 450] width 38 height 13
click at [0, 0] on input "Non" at bounding box center [0, 0] width 0 height 0
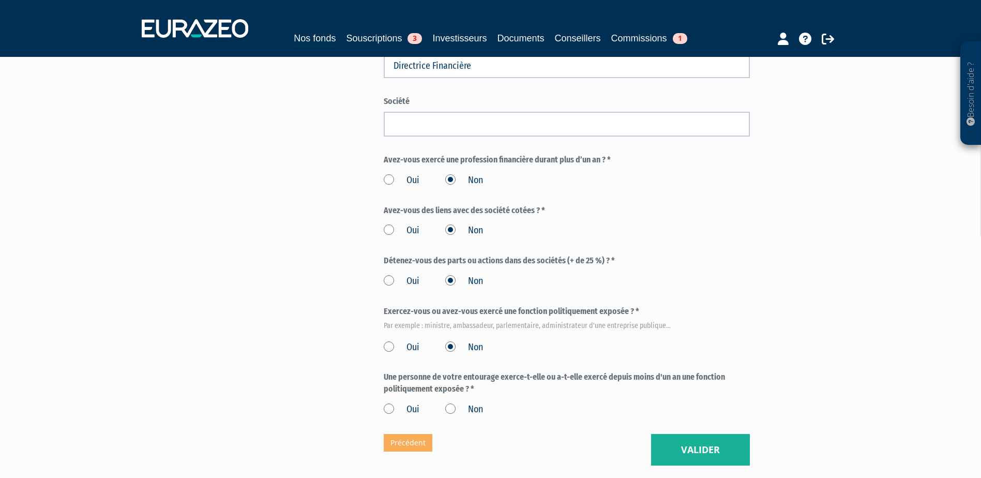
scroll to position [465, 0]
click at [464, 402] on label "Non" at bounding box center [464, 408] width 38 height 13
click at [0, 0] on input "Non" at bounding box center [0, 0] width 0 height 0
click at [709, 433] on button "Valider" at bounding box center [700, 449] width 99 height 32
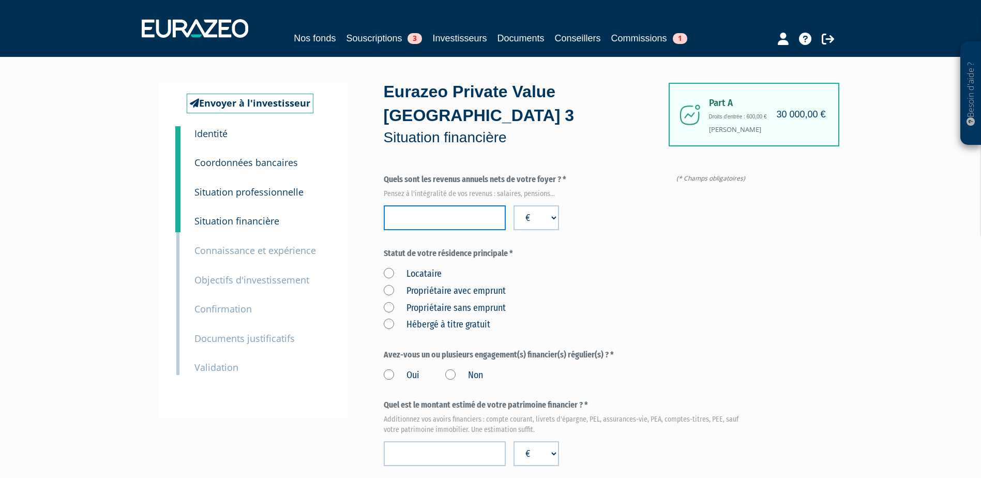
click at [475, 205] on input "number" at bounding box center [445, 217] width 122 height 25
type input "180000"
click at [388, 301] on label "Propriétaire sans emprunt" at bounding box center [445, 307] width 122 height 13
click at [0, 0] on emprunt "Propriétaire sans emprunt" at bounding box center [0, 0] width 0 height 0
click at [387, 284] on label "Propriétaire avec emprunt" at bounding box center [445, 290] width 122 height 13
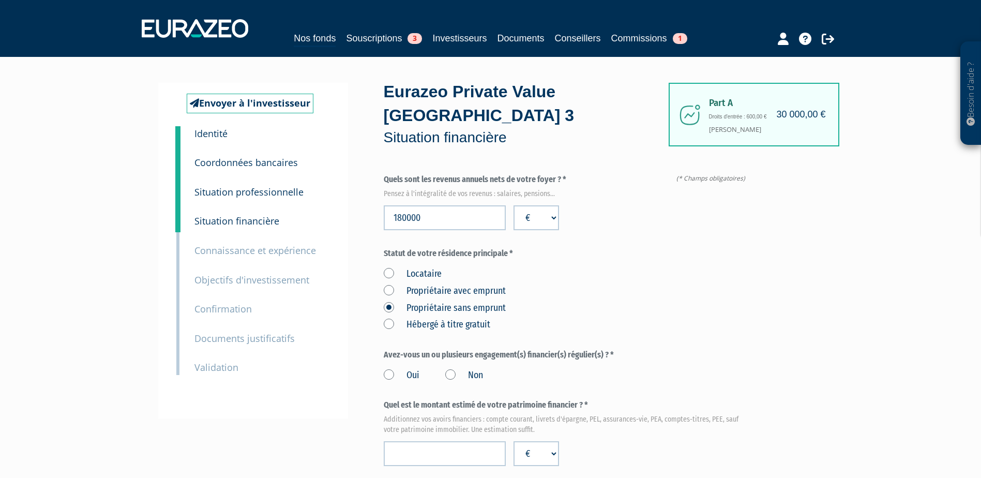
click at [0, 0] on emprunt "Propriétaire avec emprunt" at bounding box center [0, 0] width 0 height 0
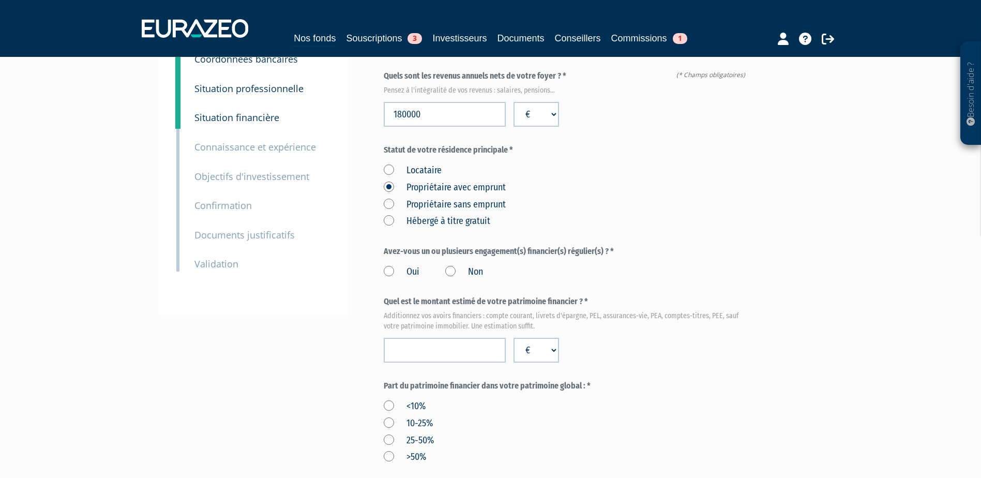
click at [390, 265] on label "Oui" at bounding box center [402, 271] width 36 height 13
click at [0, 0] on input "Oui" at bounding box center [0, 0] width 0 height 0
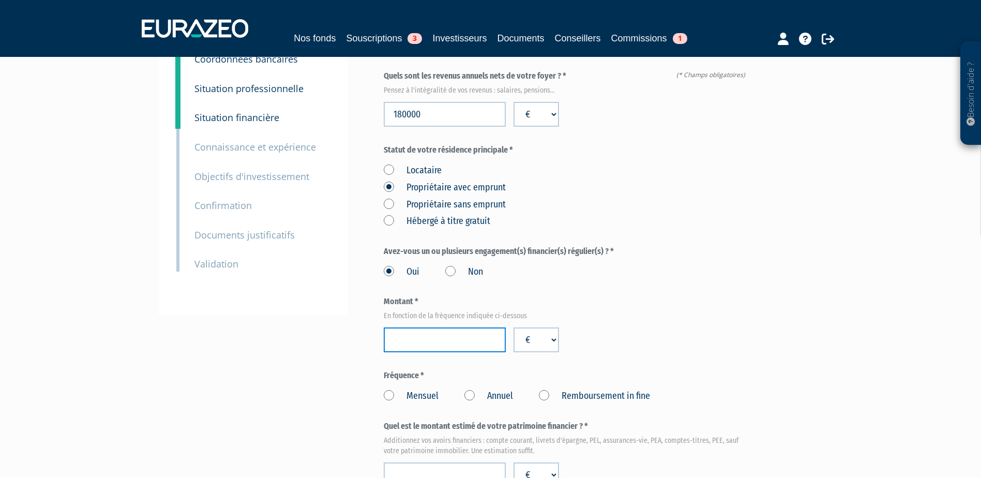
click at [439, 327] on input "number" at bounding box center [445, 339] width 122 height 25
paste input "12596"
type input "12596"
drag, startPoint x: 431, startPoint y: 316, endPoint x: 389, endPoint y: 320, distance: 41.6
click at [389, 327] on input "12596" at bounding box center [445, 339] width 122 height 25
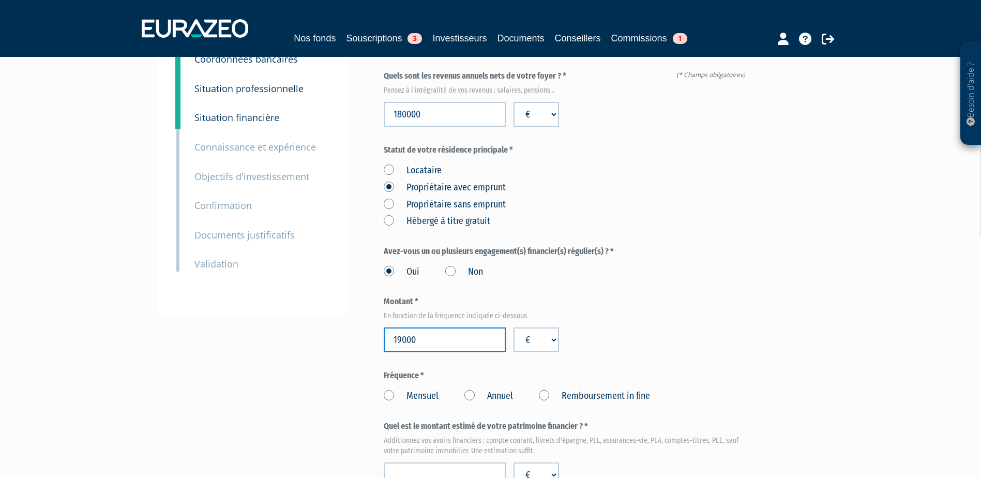
type input "19000"
click at [466, 389] on label "Annuel" at bounding box center [488, 395] width 49 height 13
click at [0, 0] on Annuel "Annuel" at bounding box center [0, 0] width 0 height 0
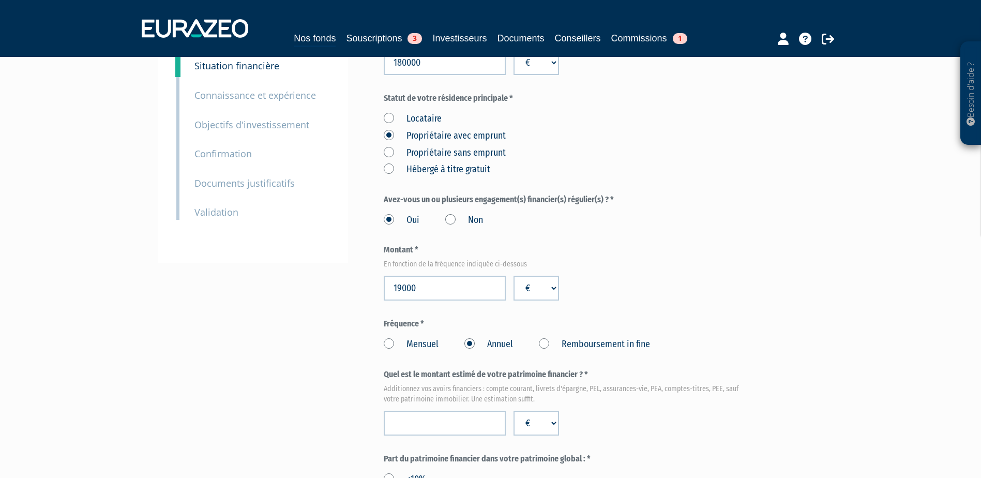
scroll to position [207, 0]
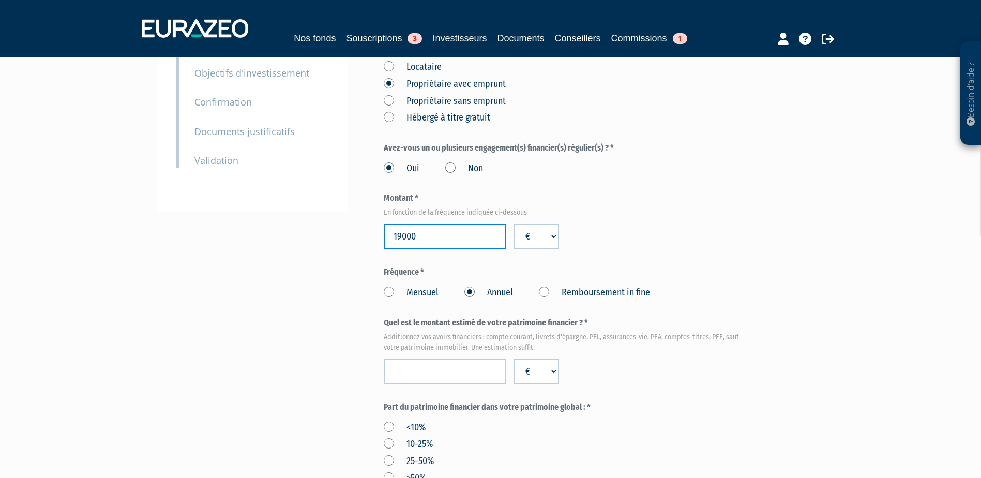
drag, startPoint x: 400, startPoint y: 212, endPoint x: 418, endPoint y: 211, distance: 18.1
click at [418, 224] on input "19000" at bounding box center [445, 236] width 122 height 25
click at [292, 266] on div "Envoyer à l'investisseur 1 Identité 2 Coordonnées bancaires 3 Situation profess…" at bounding box center [490, 386] width 649 height 1020
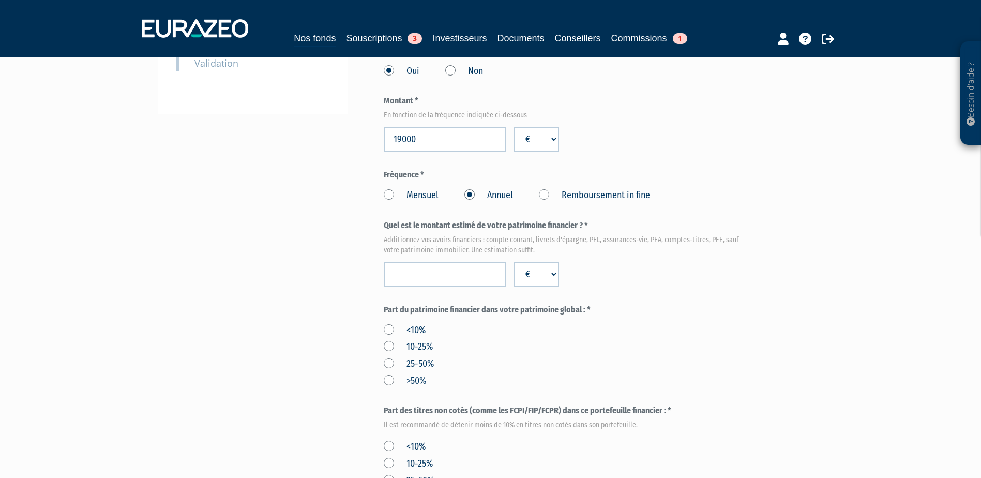
scroll to position [310, 0]
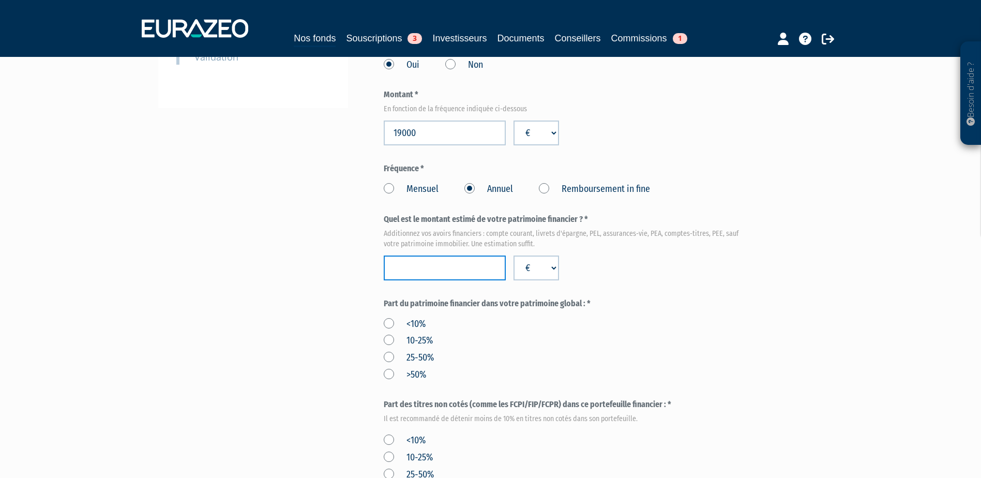
click at [453, 255] on input "number" at bounding box center [445, 267] width 122 height 25
paste input "215000"
type input "215000"
click at [388, 334] on label "10-25%" at bounding box center [408, 340] width 49 height 13
click at [0, 0] on input "10-25%" at bounding box center [0, 0] width 0 height 0
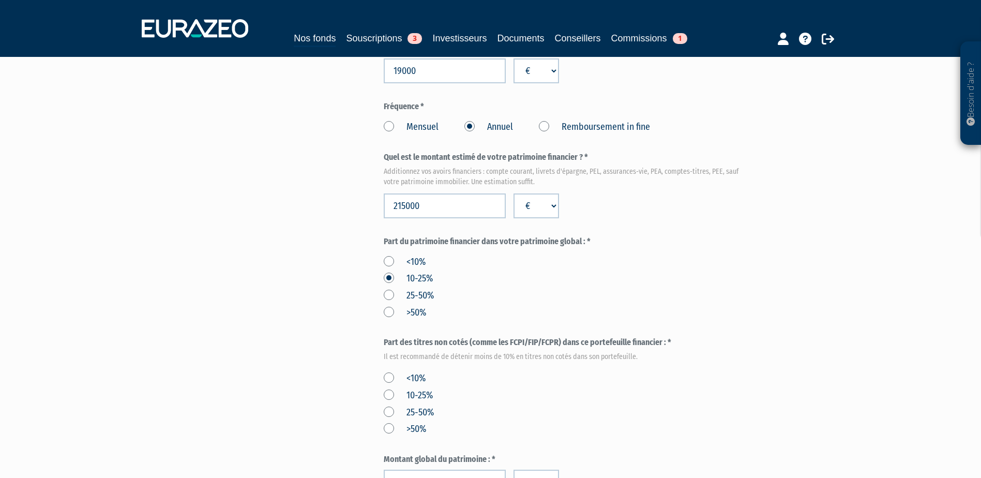
scroll to position [373, 0]
click at [402, 371] on label "<10%" at bounding box center [405, 377] width 42 height 13
click at [0, 0] on input "<10%" at bounding box center [0, 0] width 0 height 0
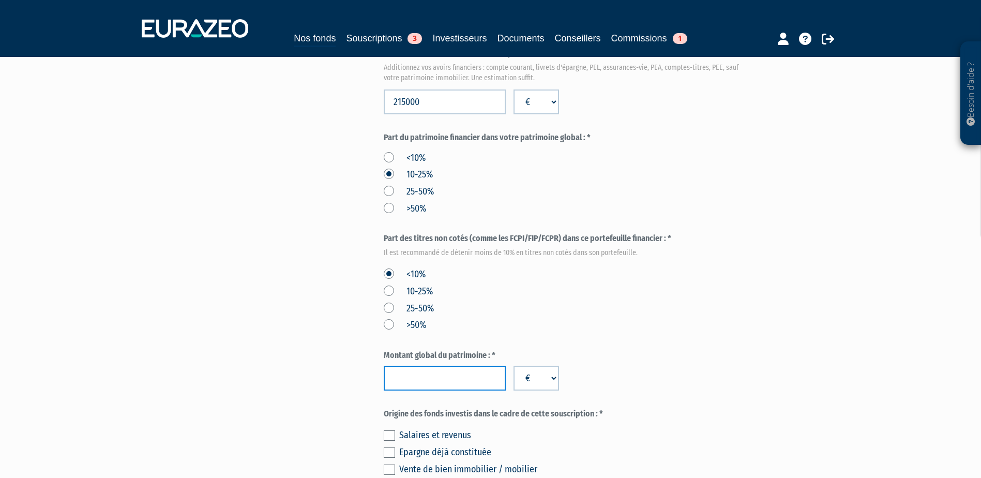
click at [477, 365] on input "number" at bounding box center [445, 377] width 122 height 25
paste input "2215000"
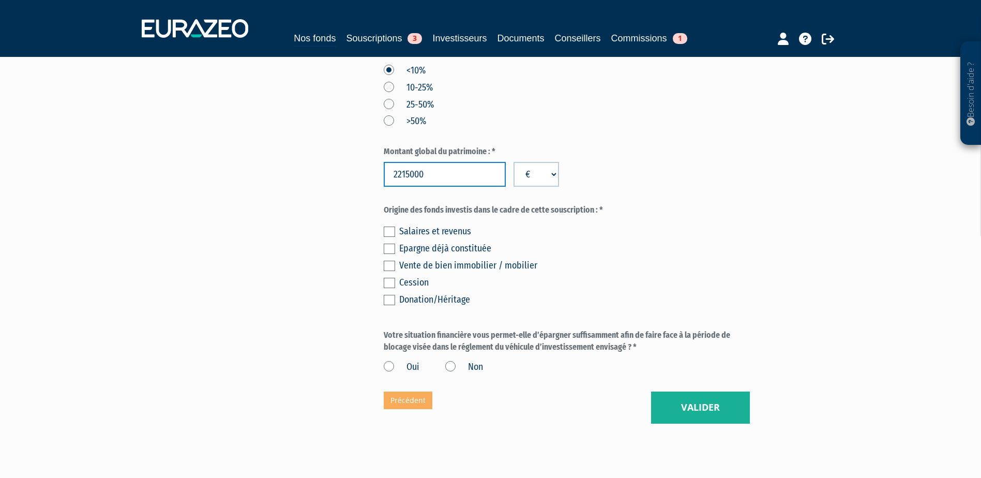
scroll to position [683, 0]
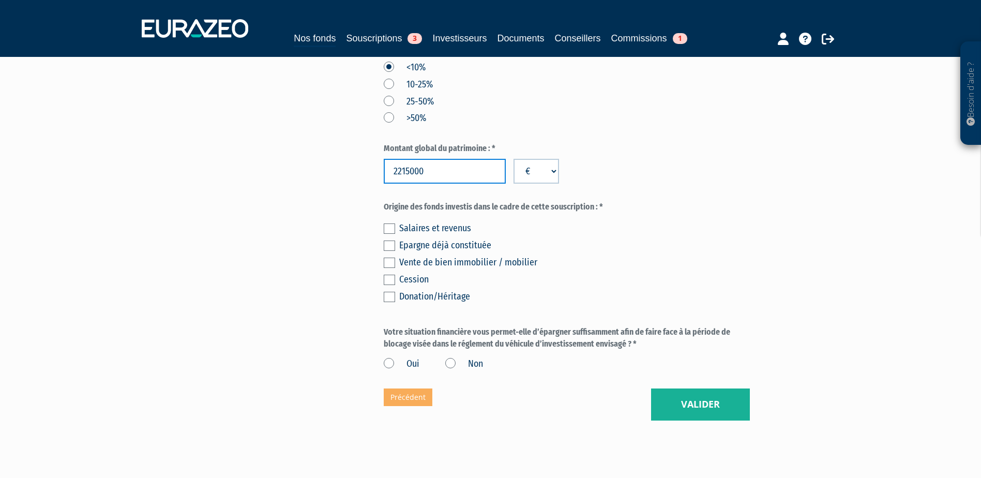
type input "2215000"
click at [393, 240] on label at bounding box center [389, 245] width 11 height 10
click at [0, 0] on input "checkbox" at bounding box center [0, 0] width 0 height 0
click at [390, 357] on label "Oui" at bounding box center [402, 363] width 36 height 13
click at [0, 0] on input "Oui" at bounding box center [0, 0] width 0 height 0
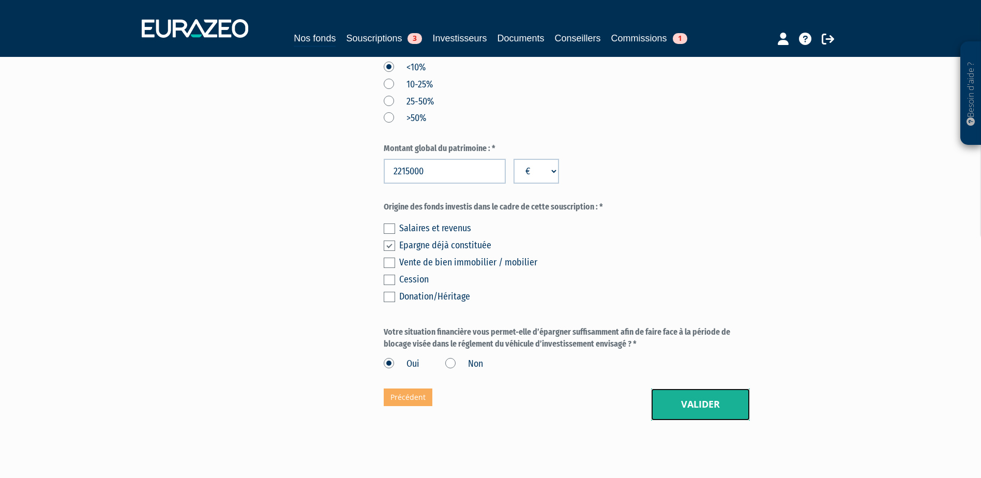
click at [693, 388] on button "Valider" at bounding box center [700, 404] width 99 height 32
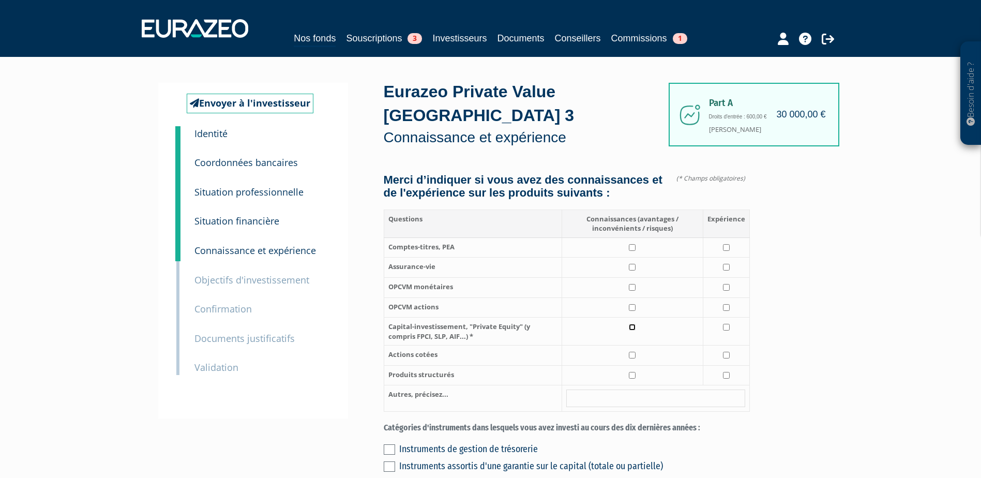
click at [633, 324] on input "checkbox" at bounding box center [632, 327] width 7 height 7
checkbox input "true"
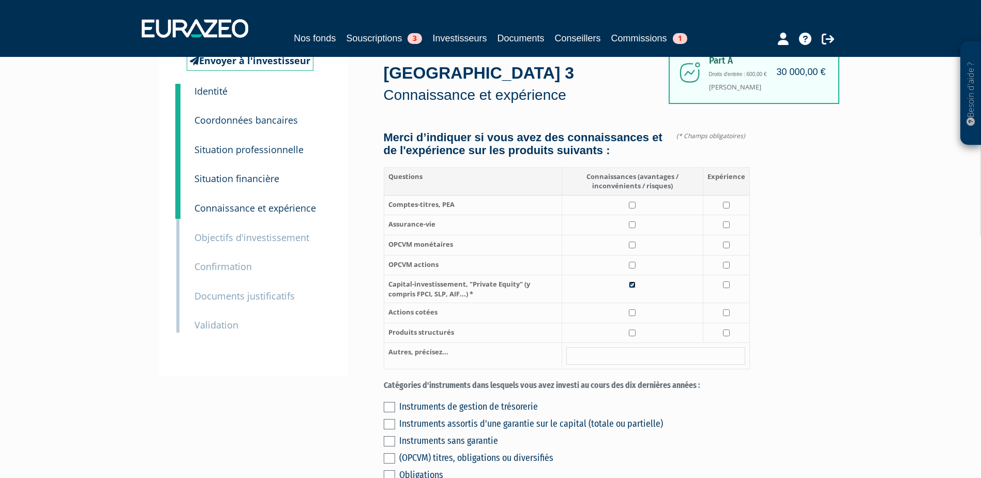
scroll to position [103, 0]
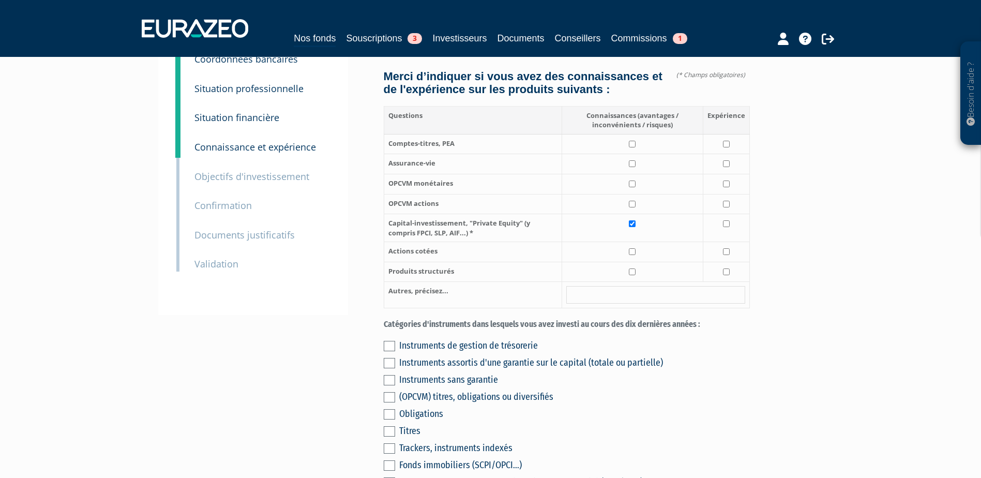
click at [495, 339] on div "Instruments de gestion de trésorerie" at bounding box center [574, 345] width 350 height 14
click at [393, 341] on label at bounding box center [389, 346] width 11 height 10
click at [0, 0] on input "checkbox" at bounding box center [0, 0] width 0 height 0
click at [392, 358] on label at bounding box center [389, 363] width 11 height 10
click at [0, 0] on input "checkbox" at bounding box center [0, 0] width 0 height 0
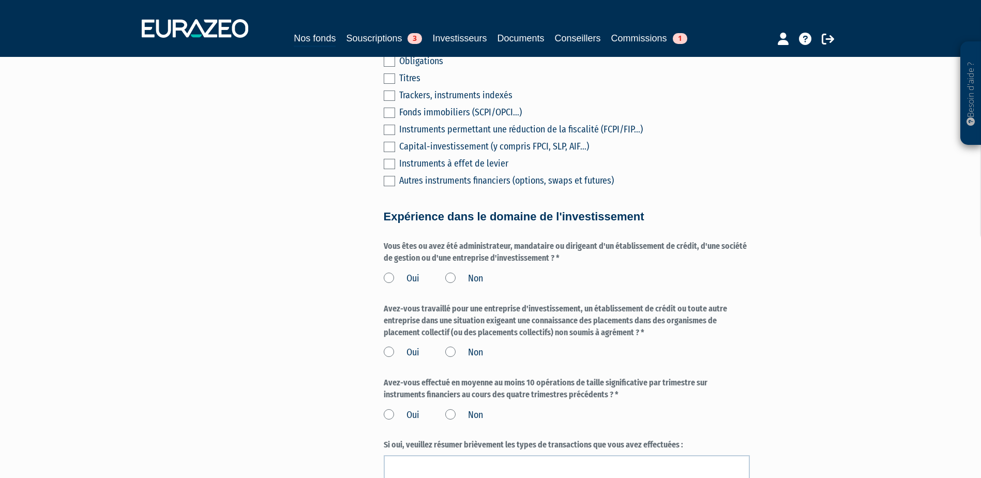
scroll to position [517, 0]
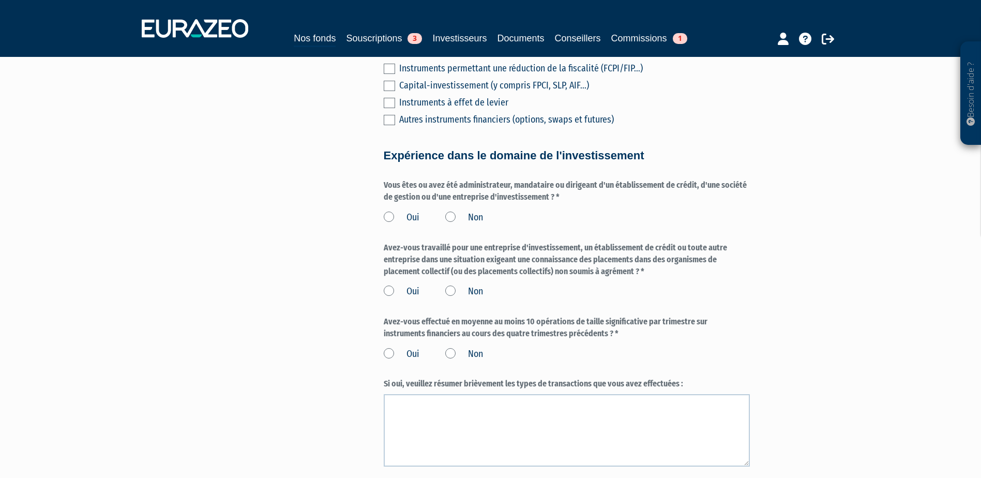
click at [452, 211] on label "Non" at bounding box center [464, 217] width 38 height 13
click at [0, 0] on input "Non" at bounding box center [0, 0] width 0 height 0
click at [450, 285] on label "Non" at bounding box center [464, 291] width 38 height 13
click at [0, 0] on input "Non" at bounding box center [0, 0] width 0 height 0
click at [451, 347] on label "Non" at bounding box center [464, 353] width 38 height 13
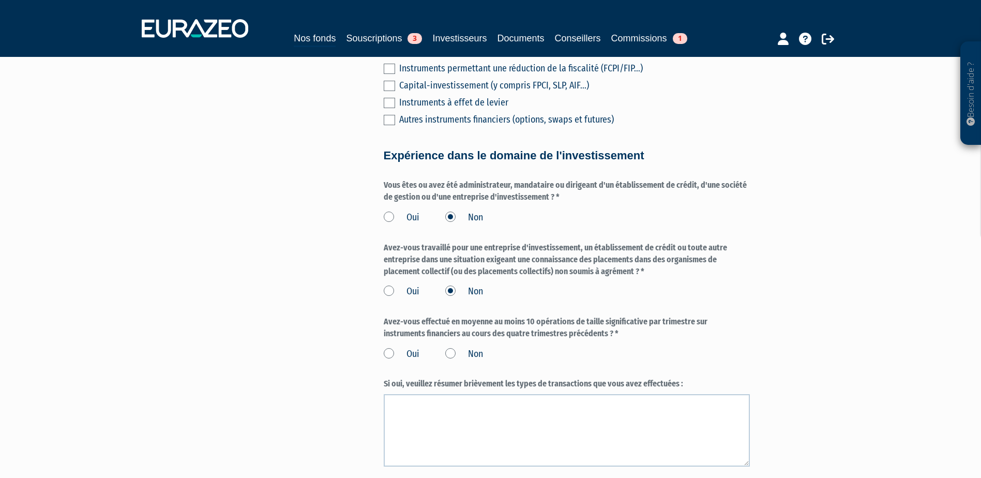
click at [0, 0] on input "Non" at bounding box center [0, 0] width 0 height 0
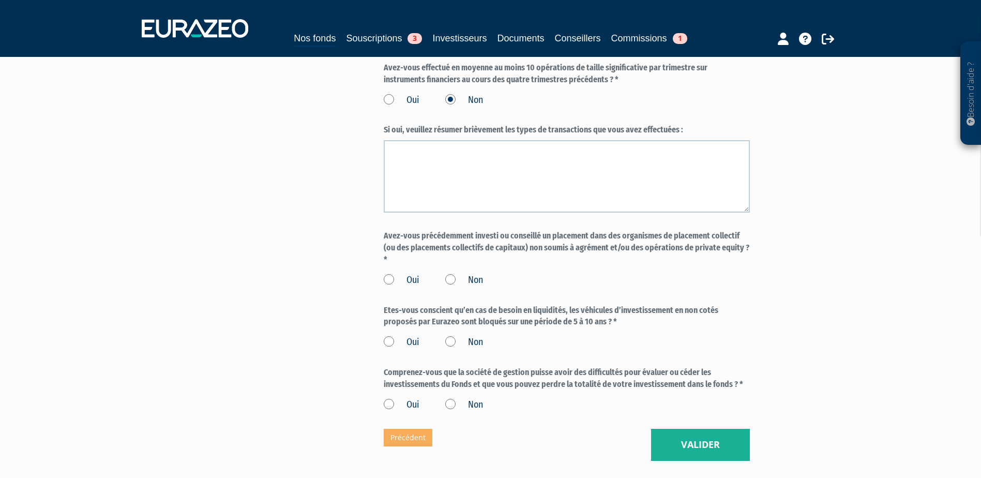
scroll to position [775, 0]
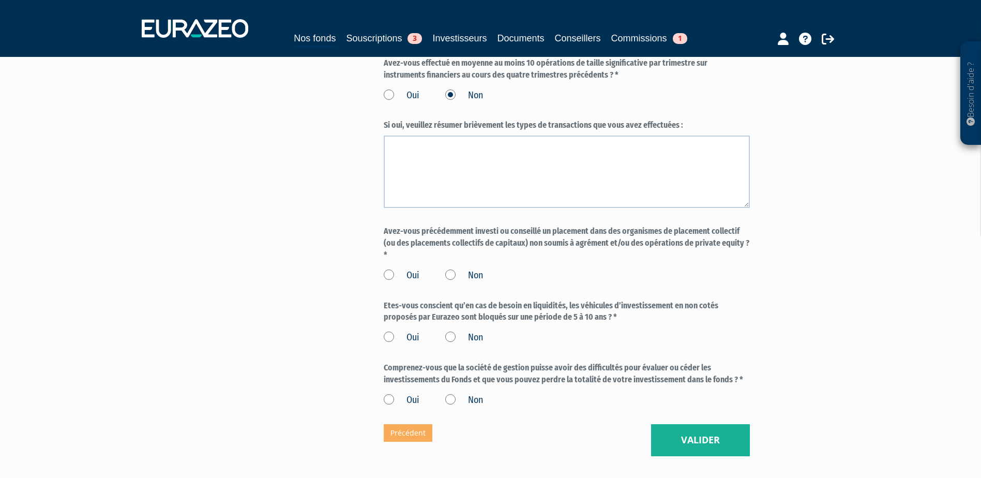
click at [452, 269] on label "Non" at bounding box center [464, 275] width 38 height 13
click at [0, 0] on input "Non" at bounding box center [0, 0] width 0 height 0
click at [386, 331] on label "Oui" at bounding box center [402, 337] width 36 height 13
click at [0, 0] on input "Oui" at bounding box center [0, 0] width 0 height 0
click at [389, 393] on label "Oui" at bounding box center [402, 399] width 36 height 13
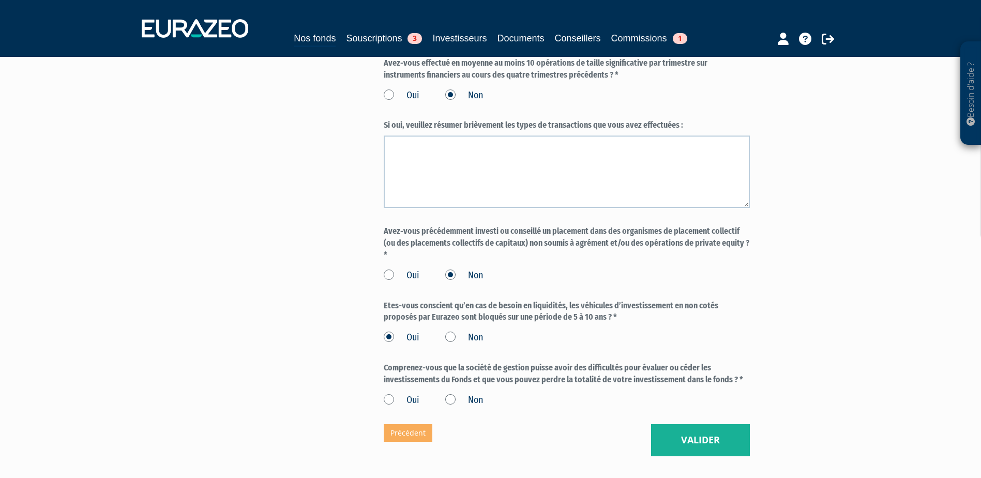
click at [0, 0] on input "Oui" at bounding box center [0, 0] width 0 height 0
click at [699, 432] on button "Valider" at bounding box center [700, 440] width 99 height 32
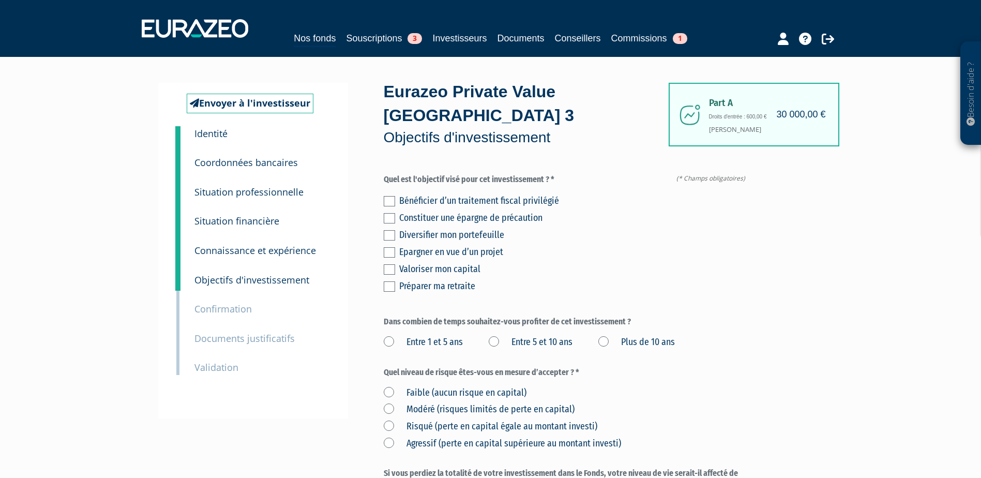
click at [391, 230] on label at bounding box center [389, 235] width 11 height 10
click at [0, 0] on input "checkbox" at bounding box center [0, 0] width 0 height 0
click at [602, 335] on label "Plus de 10 ans" at bounding box center [636, 341] width 77 height 13
click at [0, 0] on ans "Plus de 10 ans" at bounding box center [0, 0] width 0 height 0
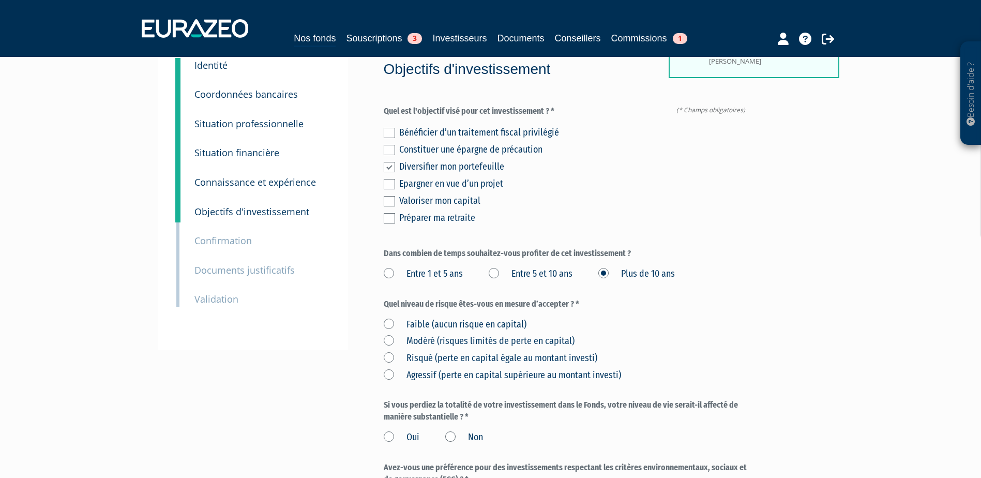
scroll to position [155, 0]
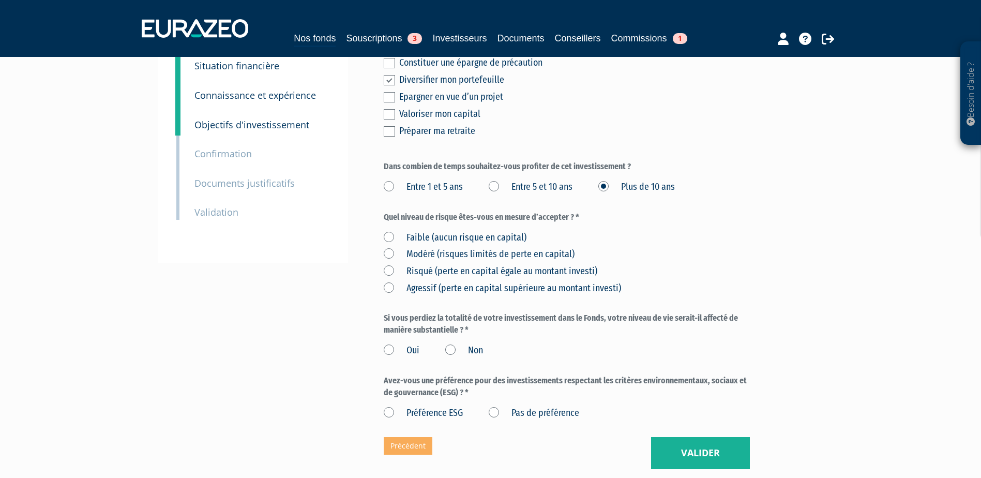
click at [403, 248] on label "Modéré (risques limités de perte en capital)" at bounding box center [479, 254] width 191 height 13
click at [0, 0] on capital\) "Modéré (risques limités de perte en capital)" at bounding box center [0, 0] width 0 height 0
click at [392, 231] on label "Faible (aucun risque en capital)" at bounding box center [455, 237] width 143 height 13
click at [0, 0] on capital\) "Faible (aucun risque en capital)" at bounding box center [0, 0] width 0 height 0
click at [457, 344] on label "Non" at bounding box center [464, 350] width 38 height 13
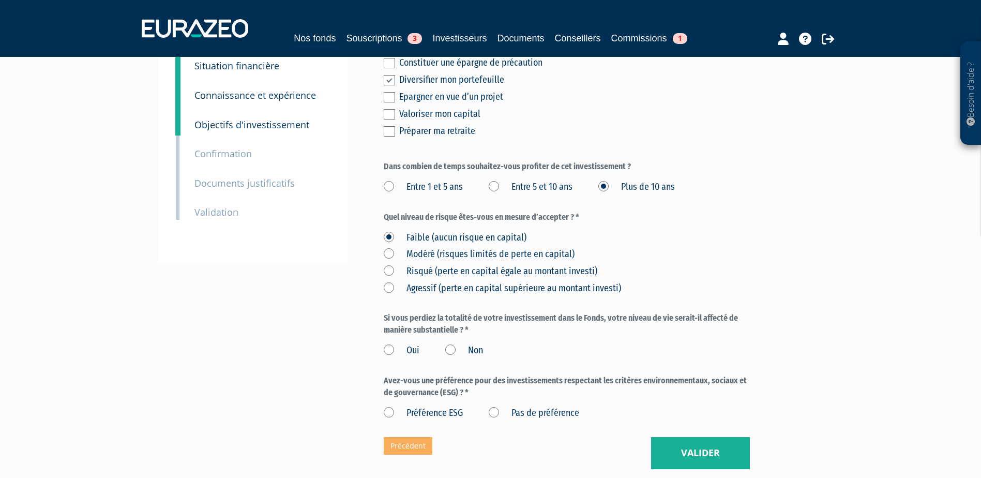
click at [0, 0] on input "Non" at bounding box center [0, 0] width 0 height 0
click at [506, 406] on label "Pas de préférence" at bounding box center [533, 412] width 90 height 13
click at [0, 0] on préférence "Pas de préférence" at bounding box center [0, 0] width 0 height 0
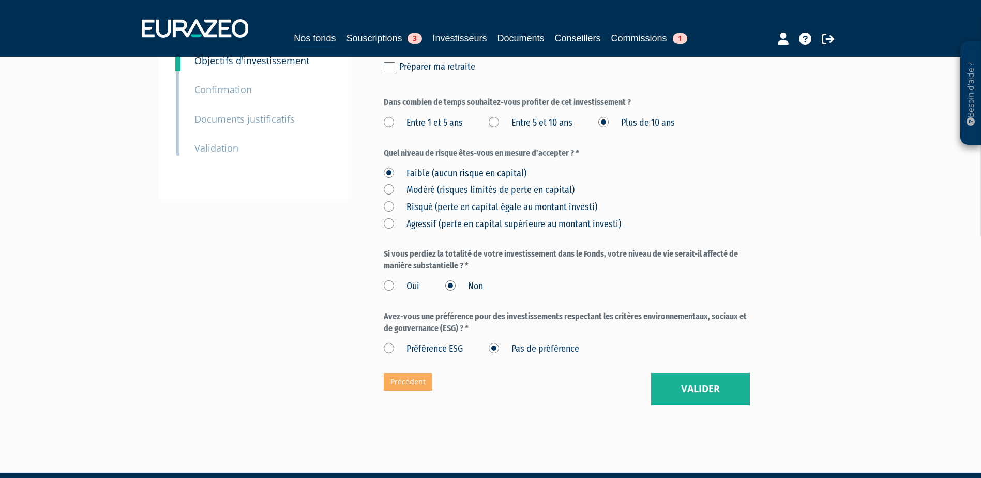
scroll to position [223, 0]
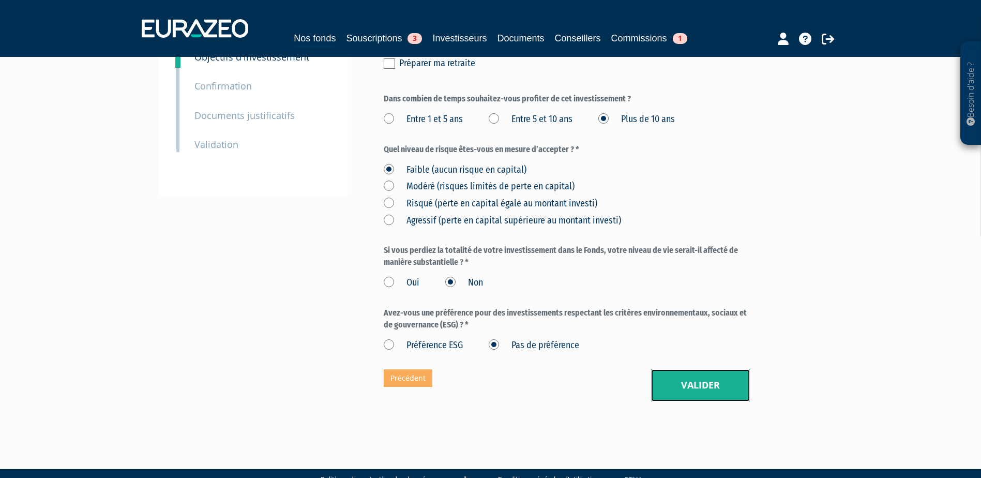
click at [689, 369] on button "Valider" at bounding box center [700, 385] width 99 height 32
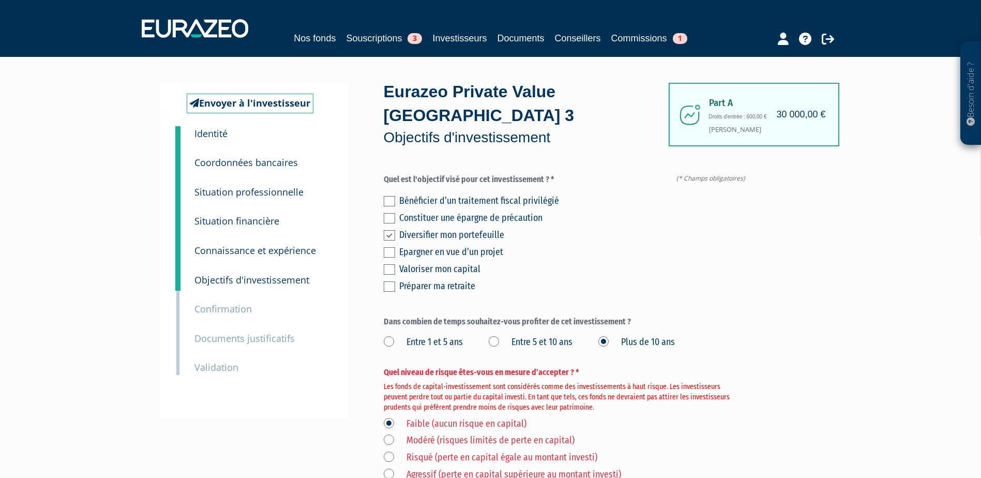
click at [389, 451] on label "Risqué (perte en capital égale au montant investi)" at bounding box center [490, 457] width 213 height 13
click at [0, 0] on investi\) "Risqué (perte en capital égale au montant investi)" at bounding box center [0, 0] width 0 height 0
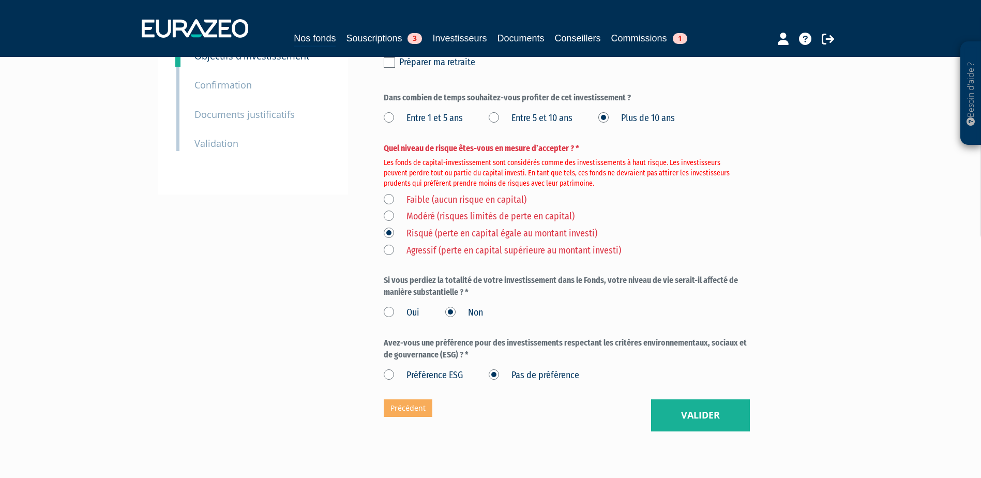
scroll to position [254, 0]
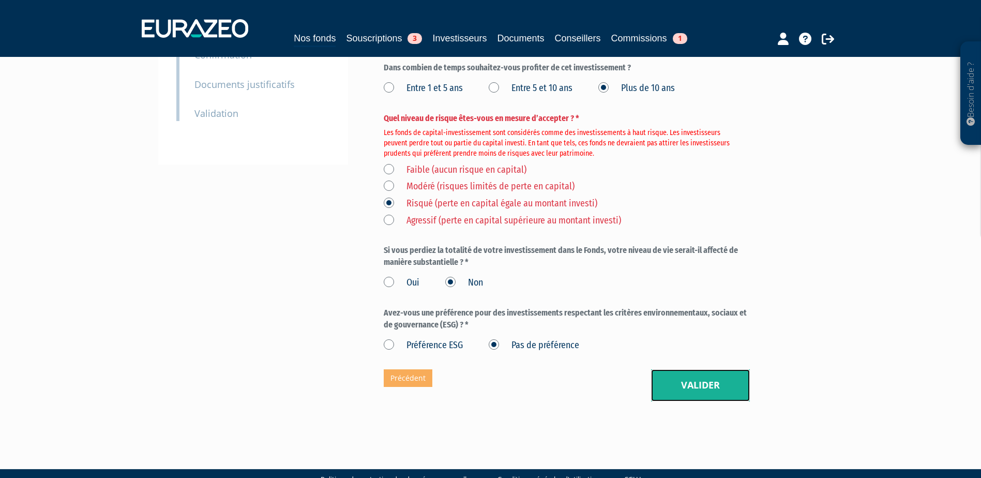
click at [695, 369] on button "Valider" at bounding box center [700, 385] width 99 height 32
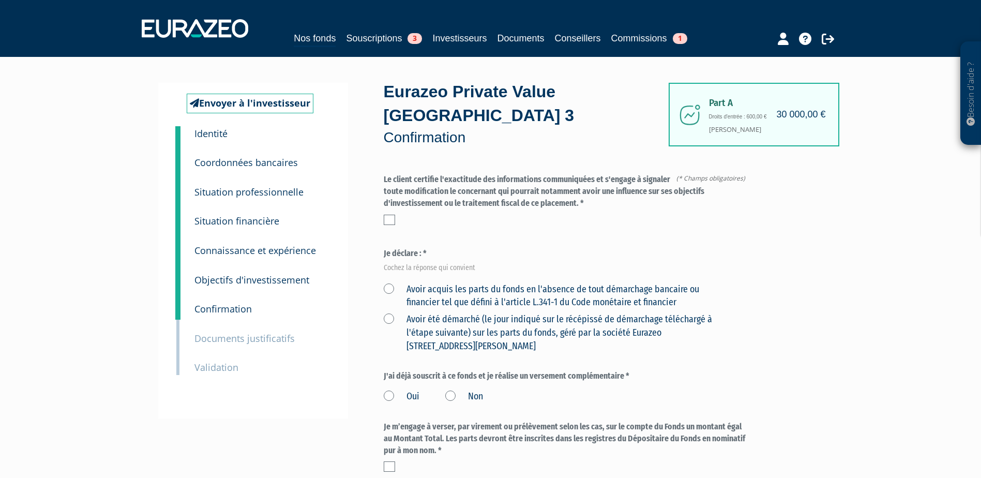
click at [387, 215] on label at bounding box center [389, 220] width 11 height 10
click at [0, 0] on input "checkbox" at bounding box center [0, 0] width 0 height 0
click at [385, 283] on label "Avoir acquis les parts du fonds en l'absence de tout démarchage bancaire ou fin…" at bounding box center [555, 296] width 342 height 26
click at [0, 0] on financier "Avoir acquis les parts du fonds en l'absence de tout démarchage bancaire ou fin…" at bounding box center [0, 0] width 0 height 0
click at [457, 390] on label "Non" at bounding box center [464, 396] width 38 height 13
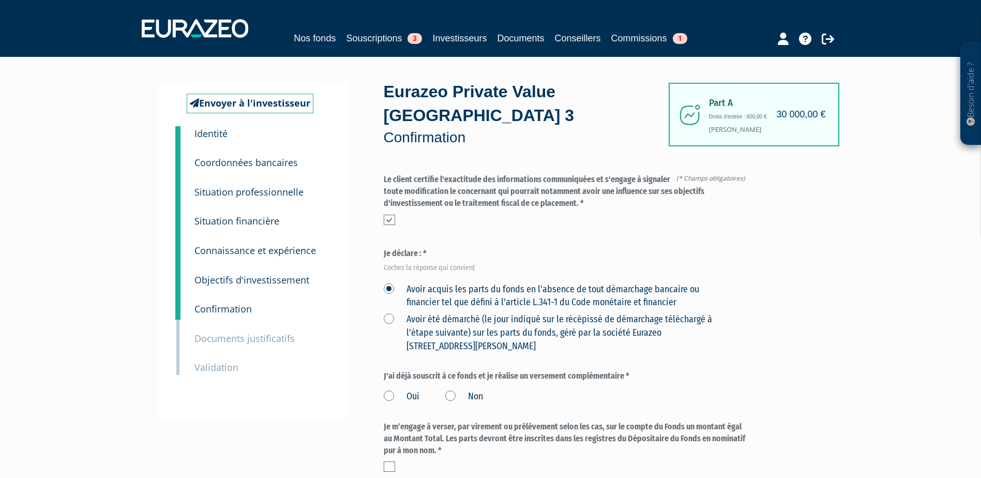
click at [0, 0] on input "Non" at bounding box center [0, 0] width 0 height 0
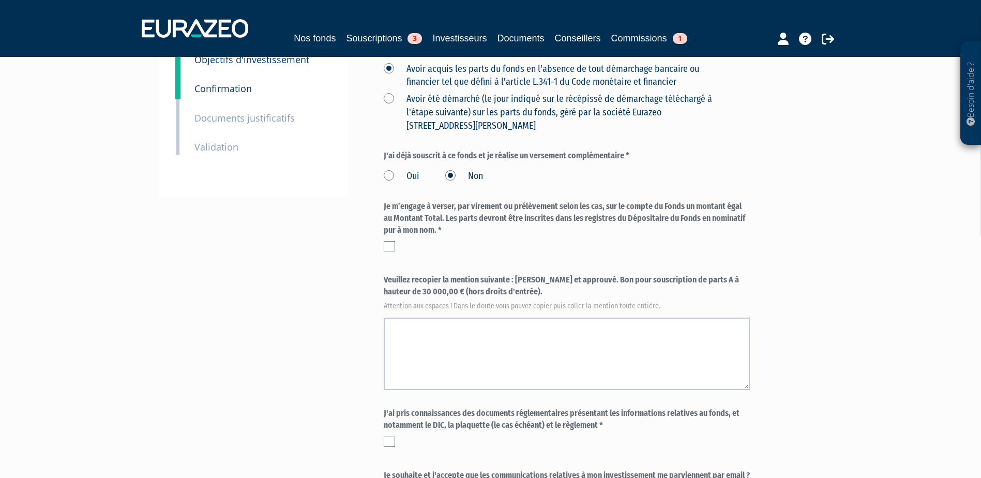
scroll to position [258, 0]
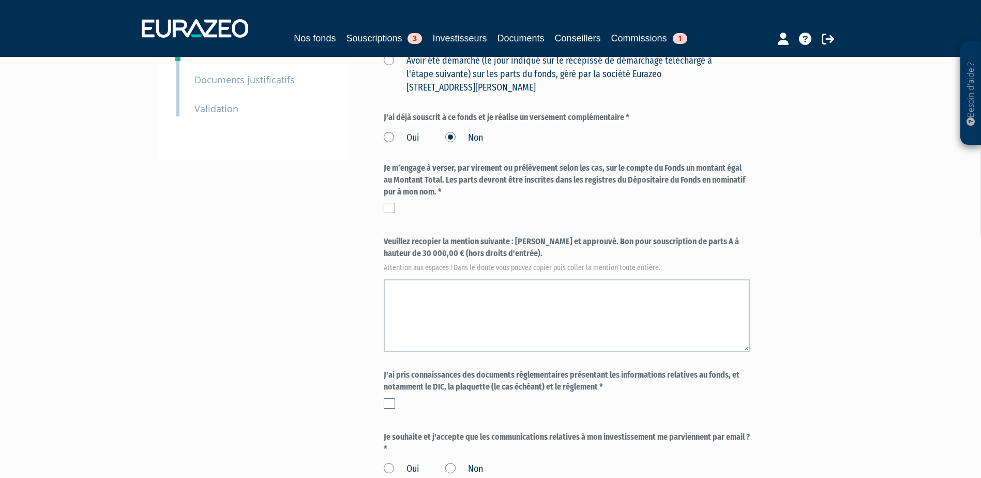
click at [861, 220] on div "Besoin d'aide ? × J'ai besoin d'aide Si vous avez une question à propos du fonc…" at bounding box center [490, 146] width 981 height 809
click at [392, 203] on label at bounding box center [389, 208] width 11 height 10
click at [0, 0] on input "checkbox" at bounding box center [0, 0] width 0 height 0
drag, startPoint x: 516, startPoint y: 220, endPoint x: 527, endPoint y: 229, distance: 13.9
click at [527, 236] on label "Veuillez recopier la mention suivante : [PERSON_NAME] et approuvé. Bon pour sou…" at bounding box center [567, 253] width 366 height 34
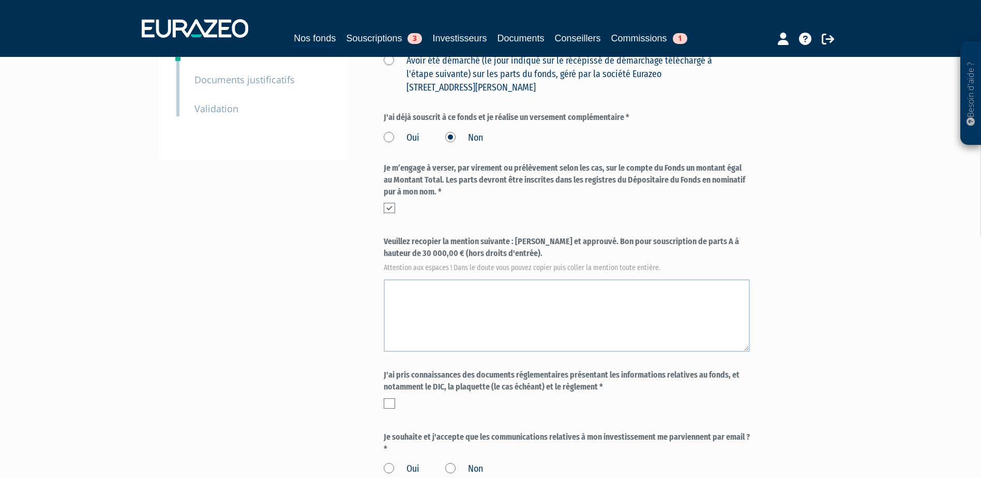
copy label "[PERSON_NAME] et approuvé. Bon pour souscription de parts A à hauteur de 30 000…"
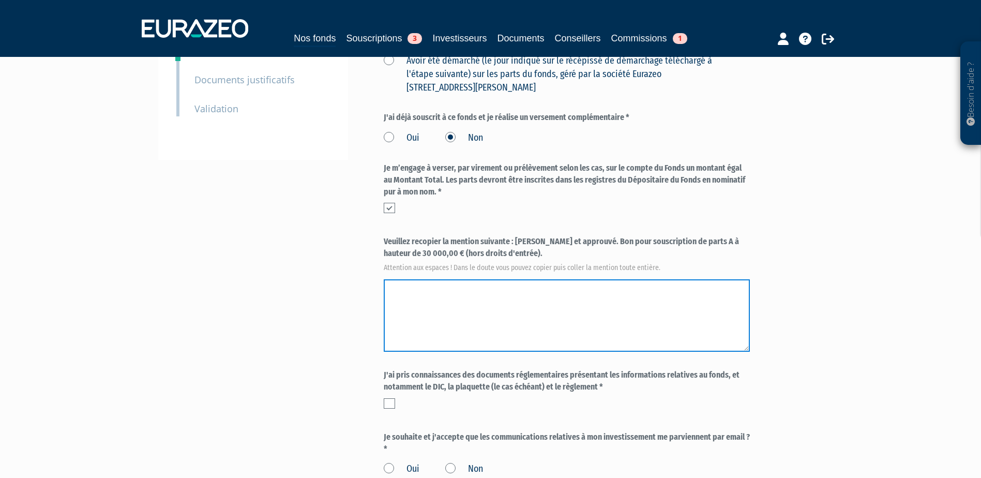
click at [507, 284] on textarea at bounding box center [567, 315] width 366 height 72
paste textarea "Lu et approuvé. Bon pour souscription de parts A à hauteur de 30 000,00 € (hors…"
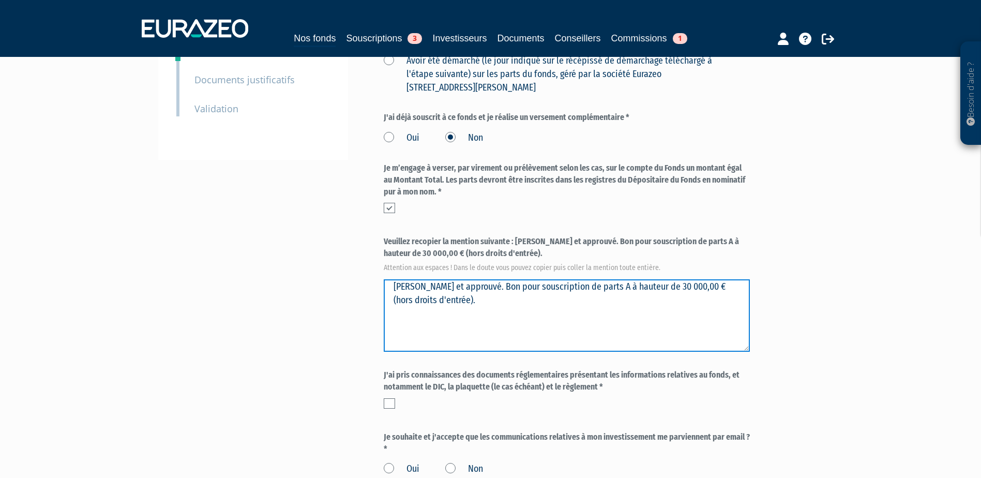
type textarea "Lu et approuvé. Bon pour souscription de parts A à hauteur de 30 000,00 € (hors…"
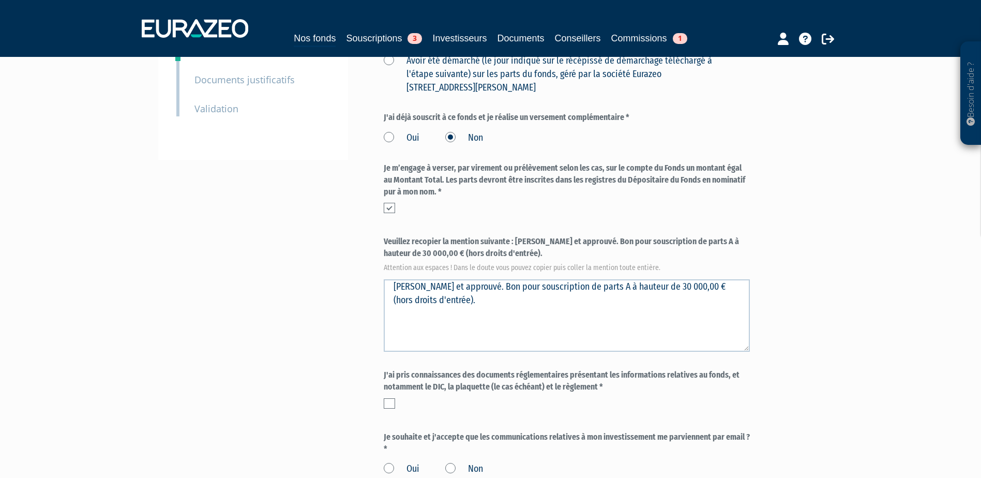
click at [388, 398] on label at bounding box center [389, 403] width 11 height 10
click at [0, 0] on input "checkbox" at bounding box center [0, 0] width 0 height 0
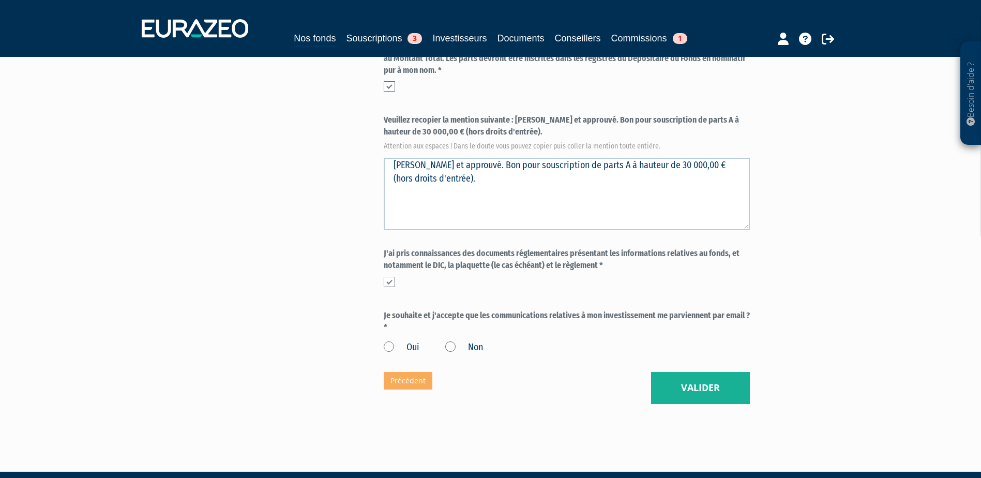
scroll to position [383, 0]
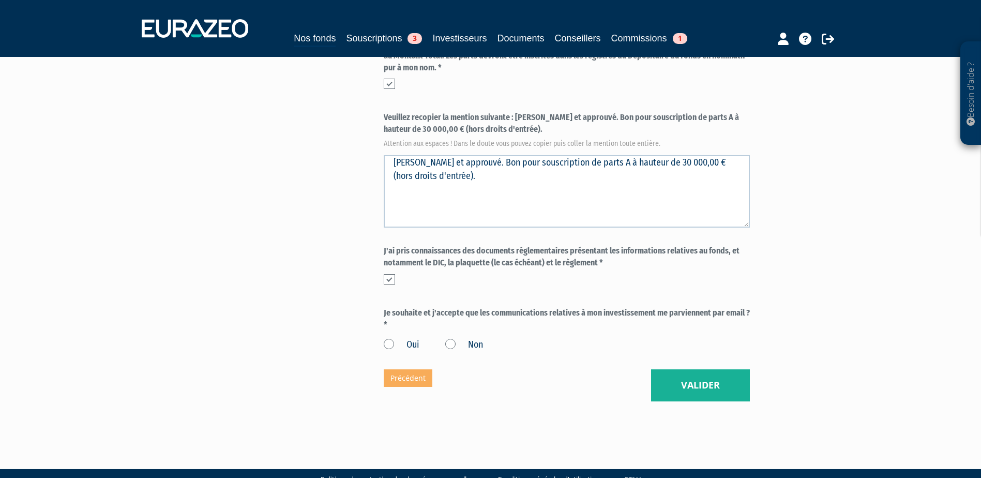
click at [385, 338] on label "Oui" at bounding box center [402, 344] width 36 height 13
click at [0, 0] on input "Oui" at bounding box center [0, 0] width 0 height 0
click at [698, 369] on button "Valider" at bounding box center [700, 385] width 99 height 32
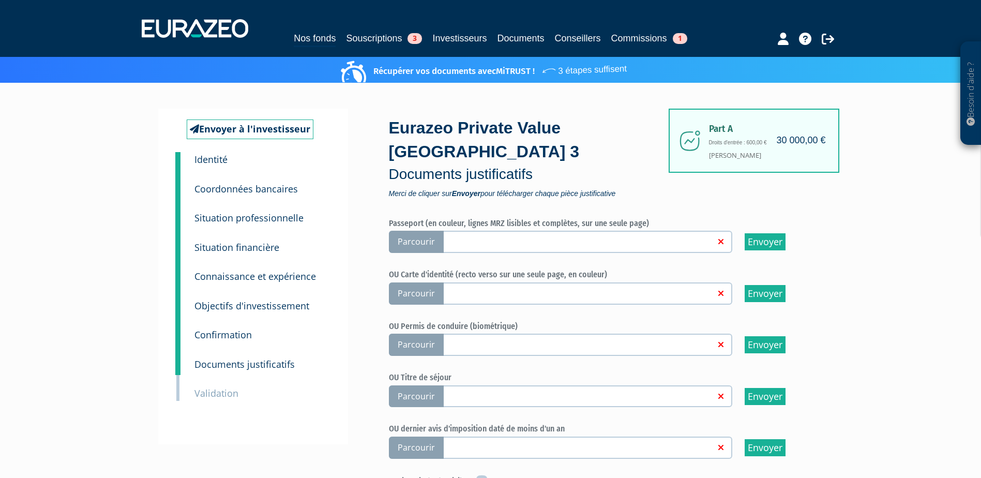
click at [542, 236] on link at bounding box center [577, 241] width 274 height 10
click at [0, 0] on input "Parcourir" at bounding box center [0, 0] width 0 height 0
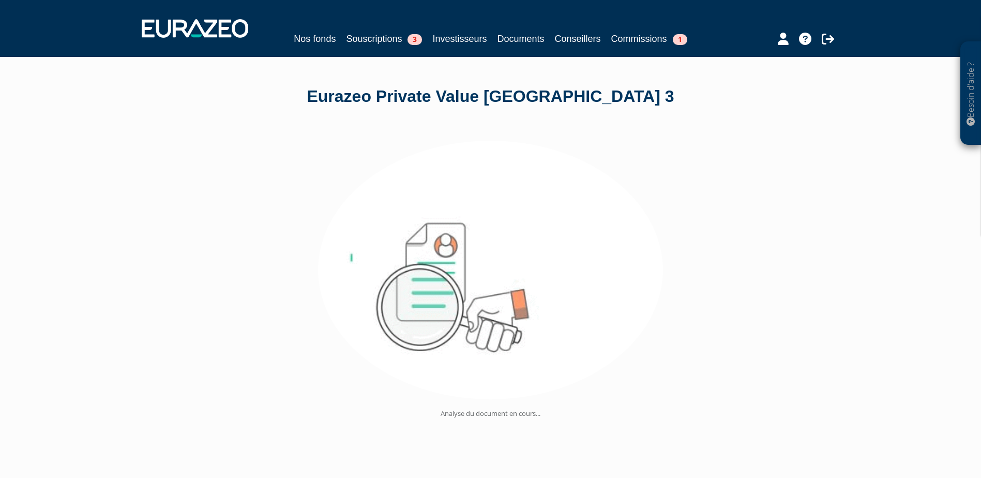
click at [645, 164] on div "Analyse du document en cours..." at bounding box center [490, 280] width 665 height 278
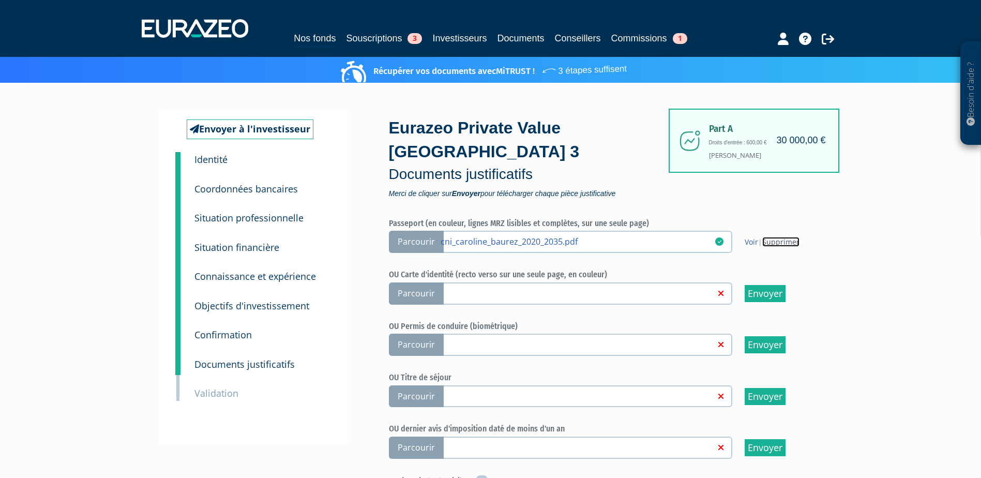
drag, startPoint x: 781, startPoint y: 221, endPoint x: 526, endPoint y: 28, distance: 319.3
click at [781, 237] on link "Supprimer" at bounding box center [780, 242] width 37 height 10
click at [518, 287] on link at bounding box center [577, 292] width 274 height 10
click at [0, 0] on input "Parcourir" at bounding box center [0, 0] width 0 height 0
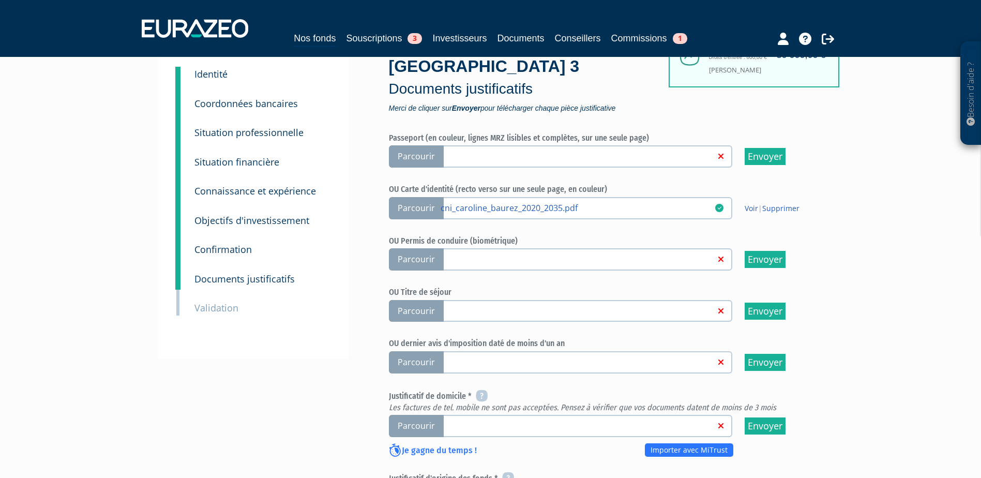
scroll to position [103, 0]
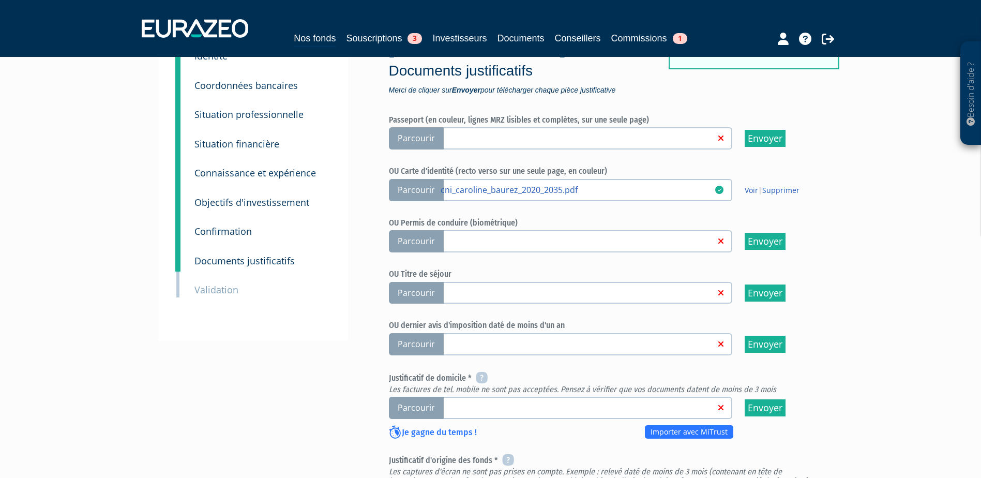
click at [490, 402] on link at bounding box center [577, 407] width 274 height 10
click at [0, 0] on input "Parcourir" at bounding box center [0, 0] width 0 height 0
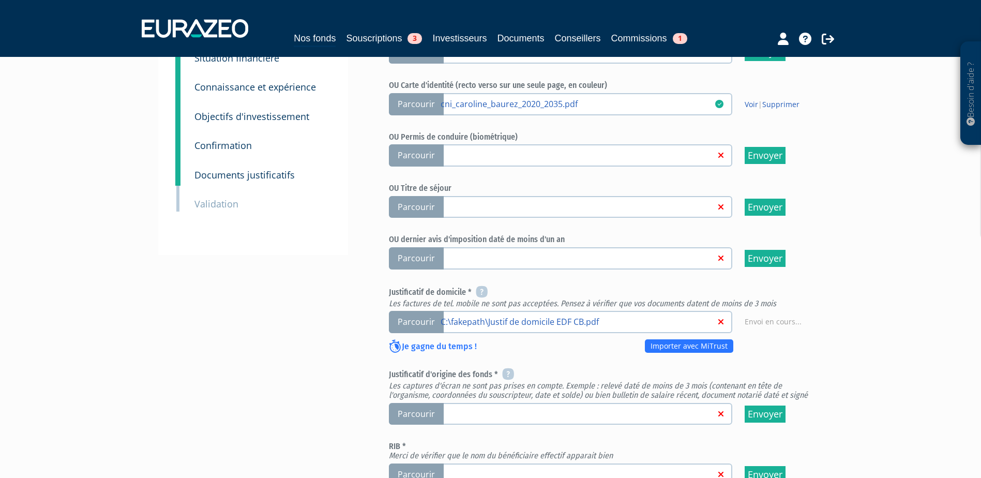
scroll to position [258, 0]
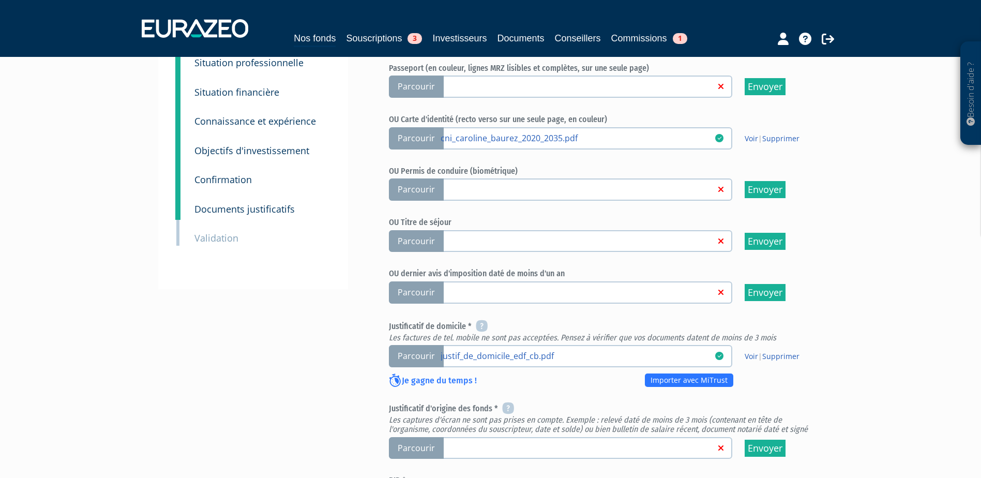
scroll to position [310, 0]
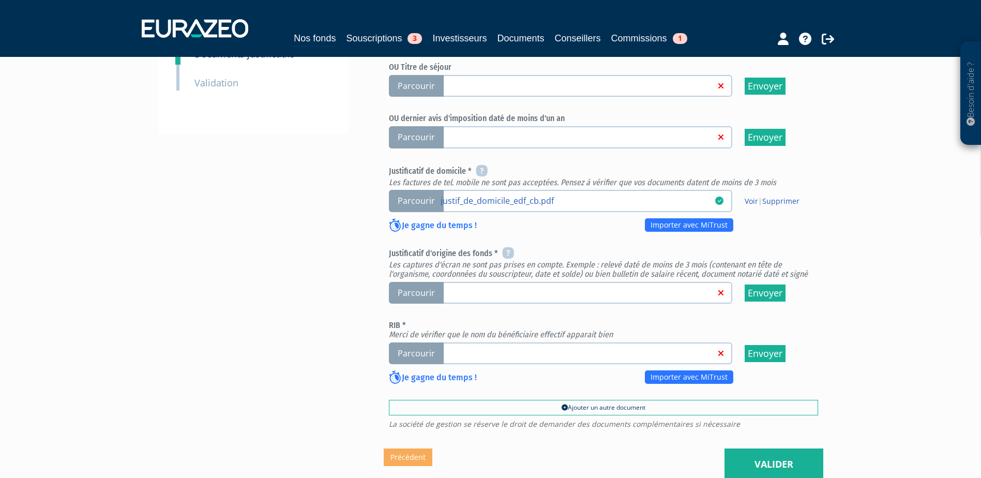
click at [495, 282] on label "Parcourir" at bounding box center [560, 293] width 343 height 22
click at [0, 0] on input "Parcourir" at bounding box center [0, 0] width 0 height 0
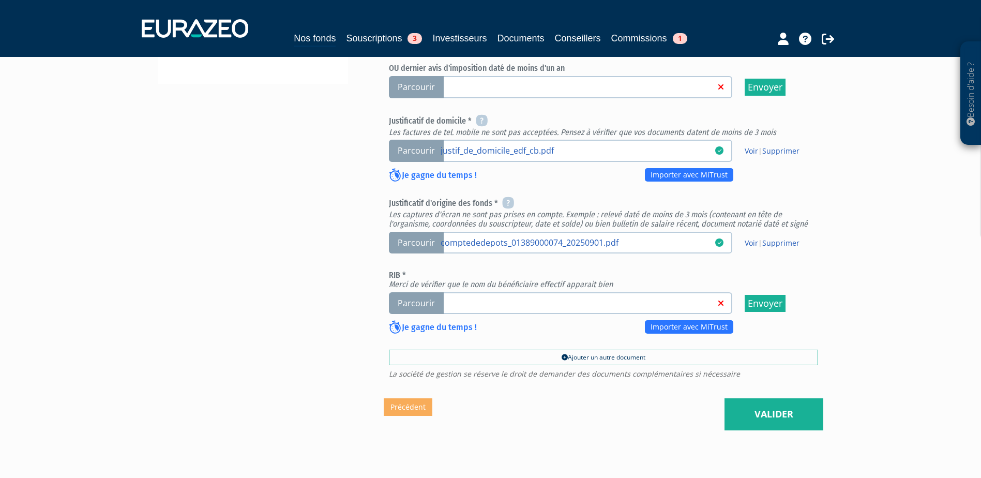
scroll to position [362, 0]
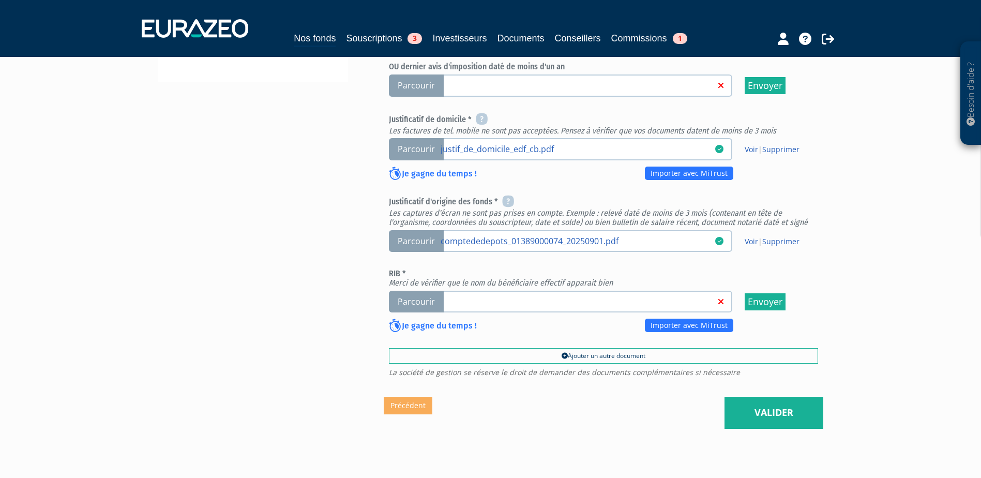
click at [505, 296] on link at bounding box center [577, 301] width 274 height 10
click at [0, 0] on input "Parcourir" at bounding box center [0, 0] width 0 height 0
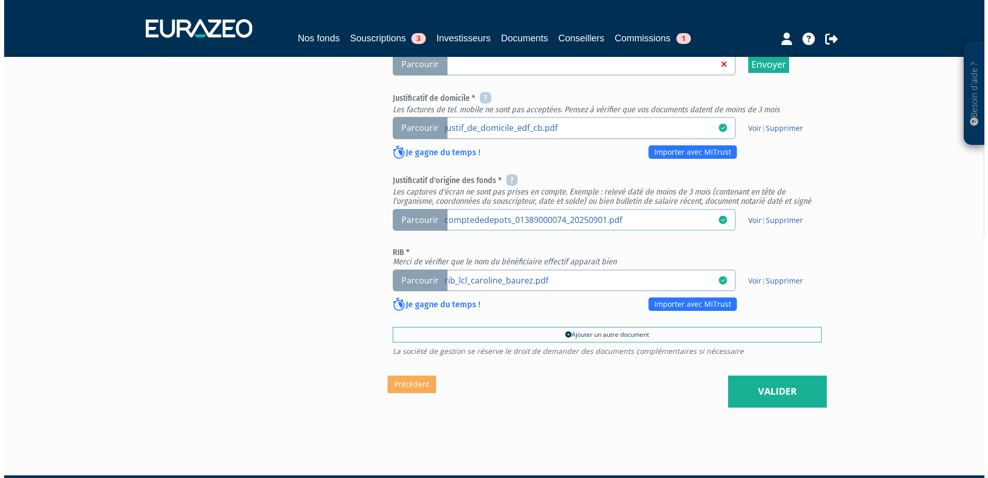
scroll to position [390, 0]
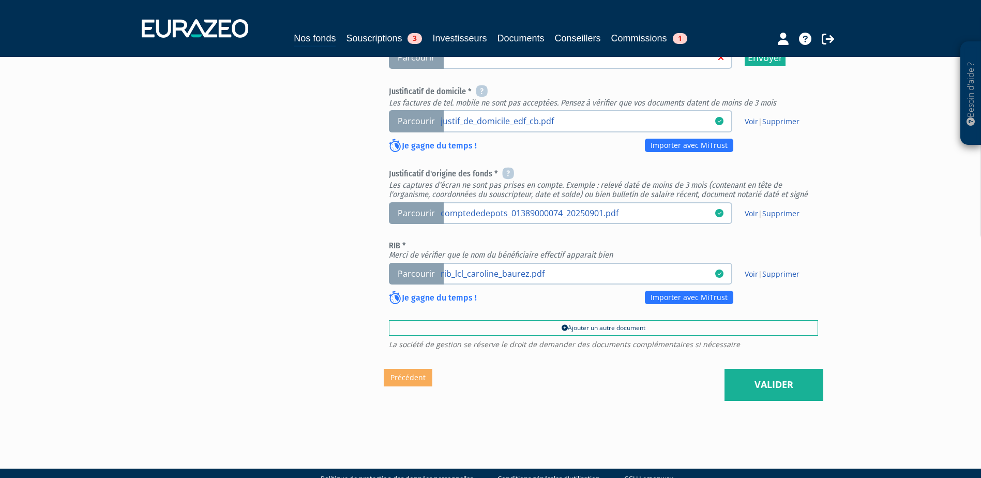
click at [828, 369] on div "Besoin d'aide ? × J'ai besoin d'aide Si vous avez une question à propos du fonc…" at bounding box center [490, 18] width 981 height 816
click at [754, 369] on link "Valider" at bounding box center [773, 385] width 99 height 32
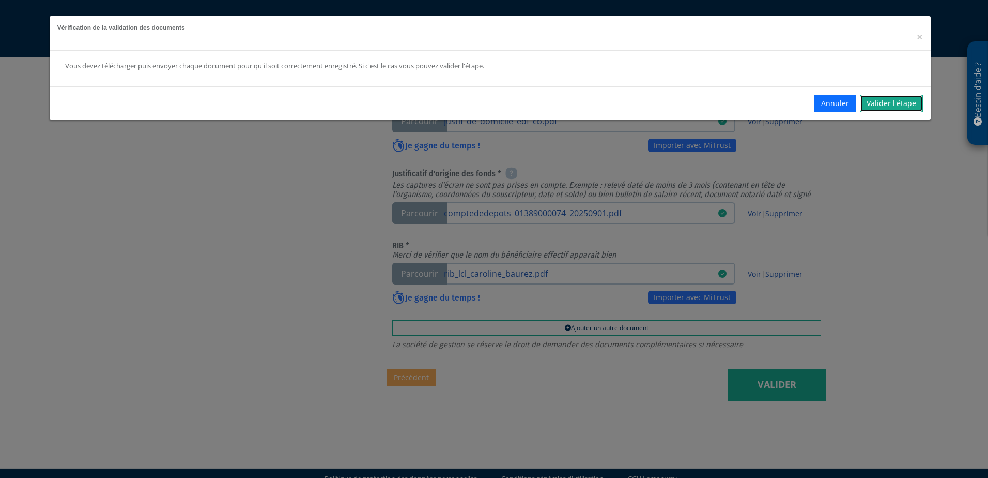
click at [889, 109] on link "Valider l'étape" at bounding box center [891, 104] width 63 height 18
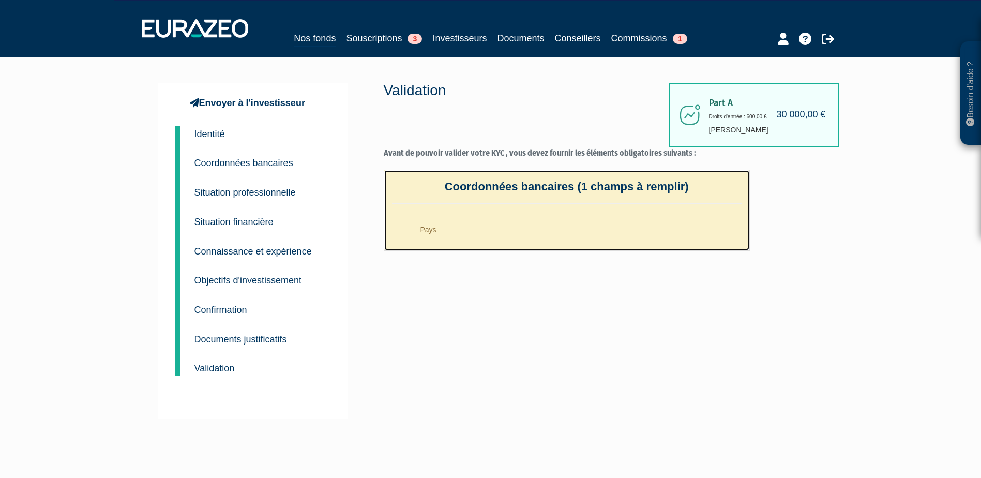
click at [427, 224] on li "Pays" at bounding box center [577, 227] width 329 height 26
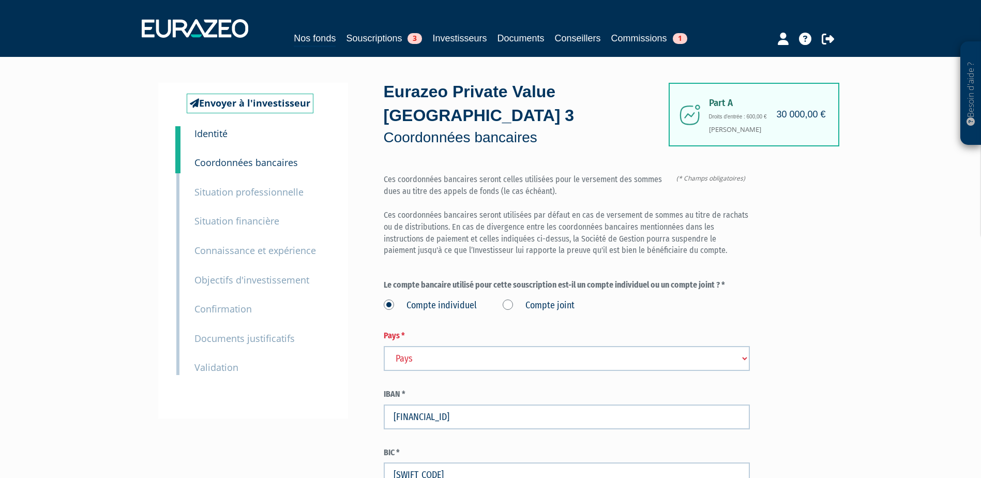
click at [505, 346] on select "Pays Afghanistan Afrique du Sud Albanie Algérie Allemagne Andorre" at bounding box center [567, 358] width 366 height 25
select select "75"
click at [384, 346] on select "Pays Afghanistan Afrique du Sud Albanie Algérie Allemagne Andorre" at bounding box center [567, 358] width 366 height 25
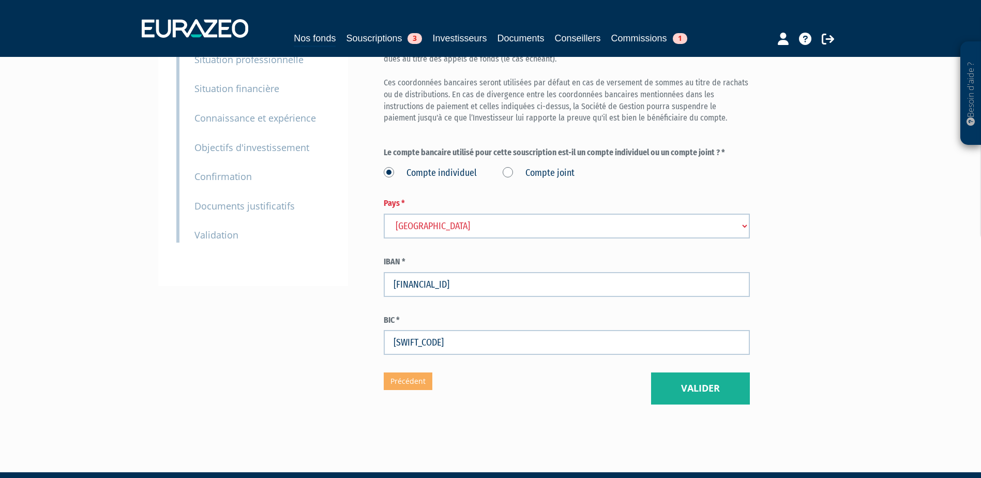
scroll to position [136, 0]
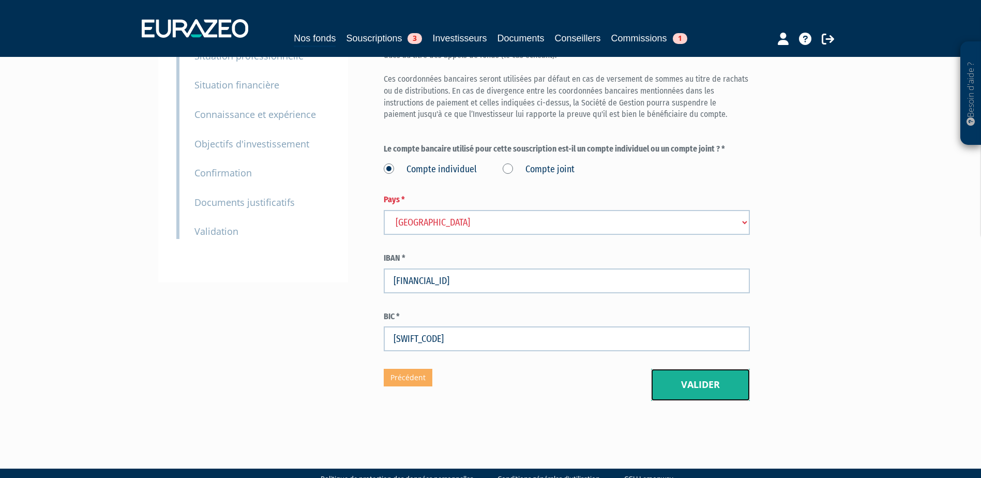
click at [701, 369] on button "Valider" at bounding box center [700, 385] width 99 height 32
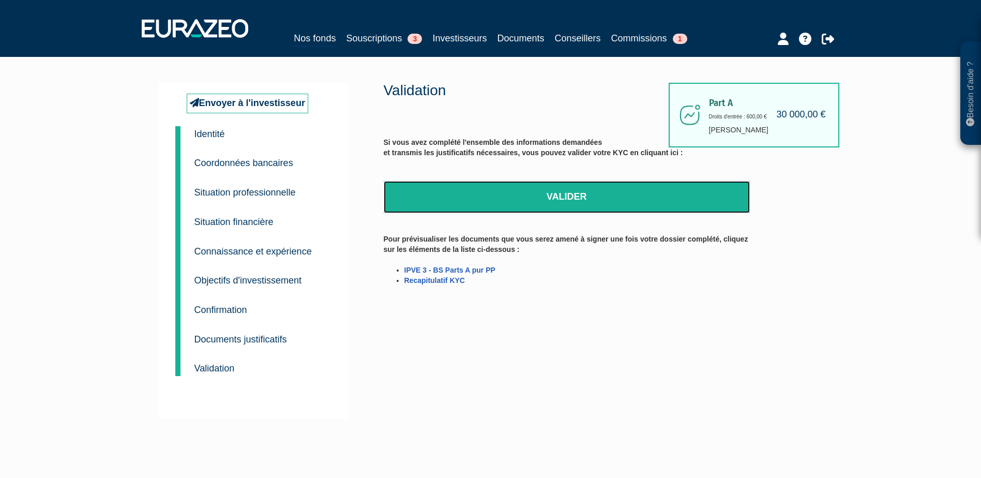
click at [548, 191] on link "Valider" at bounding box center [567, 197] width 366 height 32
